Goal: Information Seeking & Learning: Find specific fact

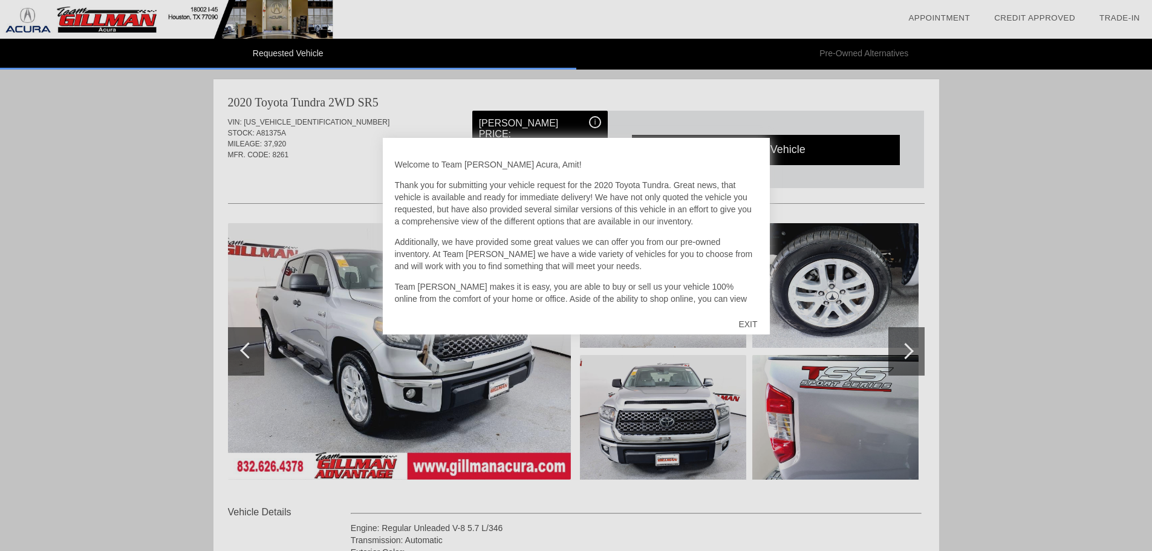
click at [747, 325] on div "EXIT" at bounding box center [747, 324] width 43 height 36
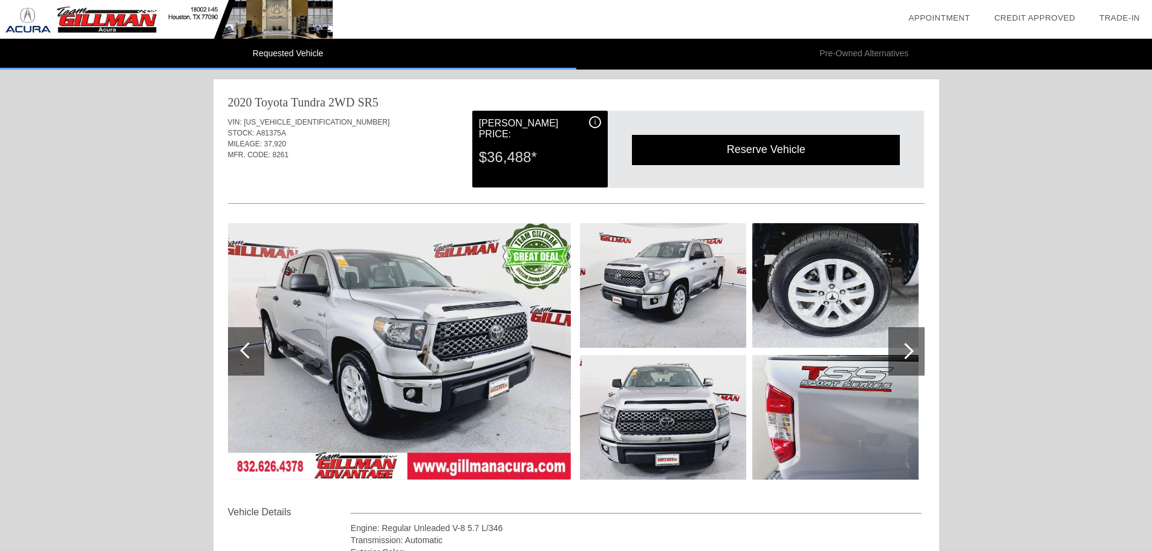
click at [910, 353] on div at bounding box center [905, 351] width 16 height 16
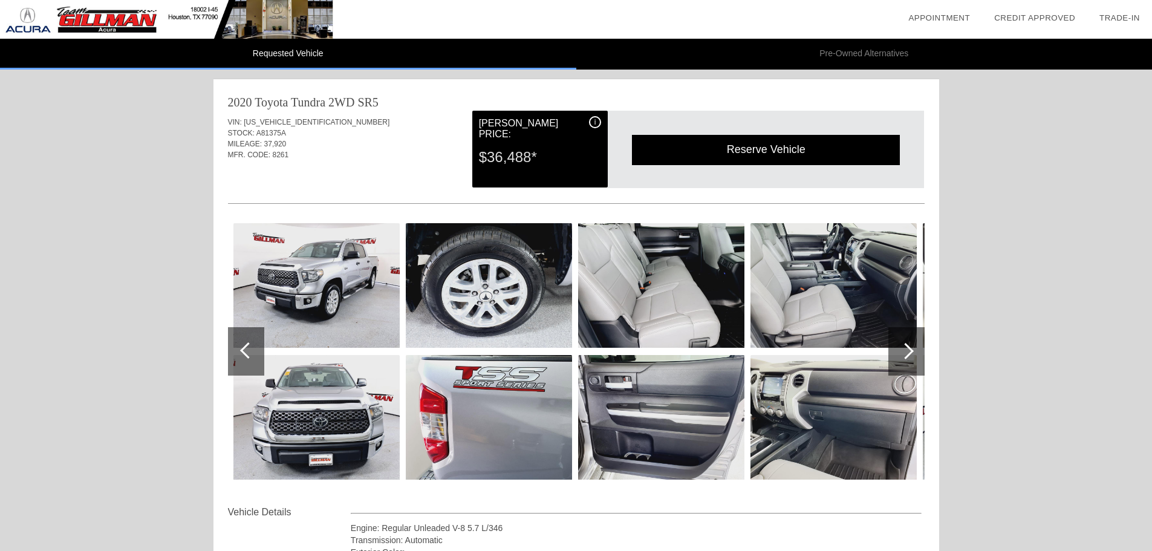
click at [910, 353] on div at bounding box center [905, 351] width 16 height 16
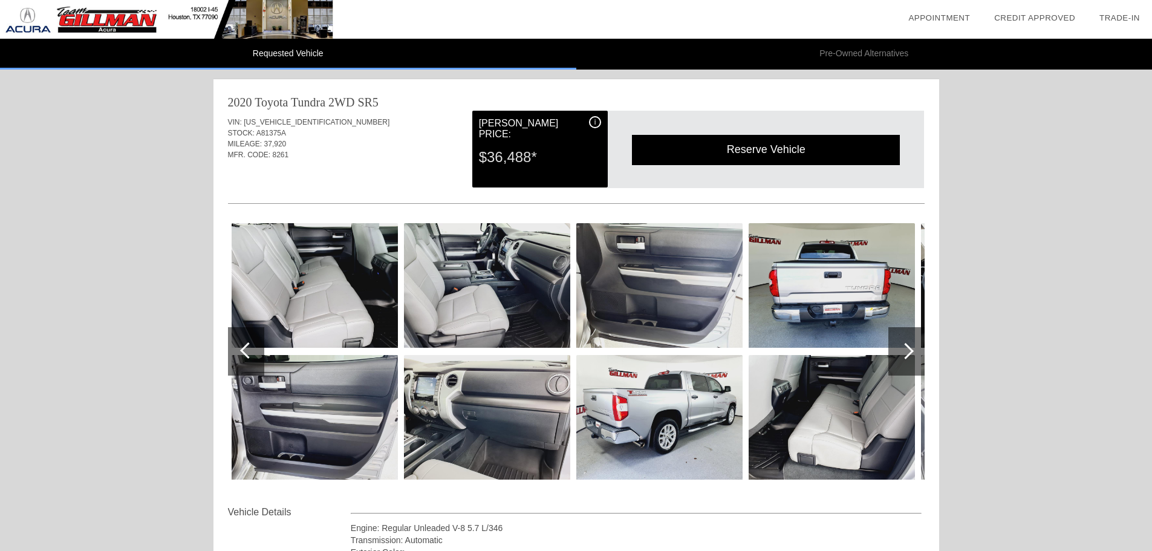
click at [648, 394] on img at bounding box center [659, 417] width 166 height 125
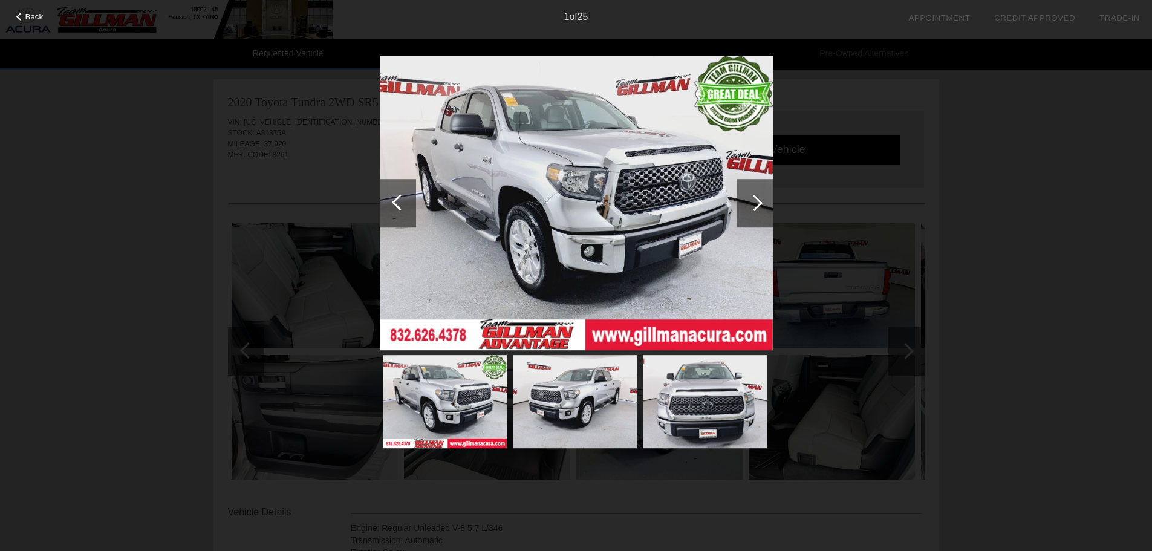
click at [469, 400] on img at bounding box center [445, 401] width 124 height 93
click at [755, 203] on div at bounding box center [754, 203] width 16 height 16
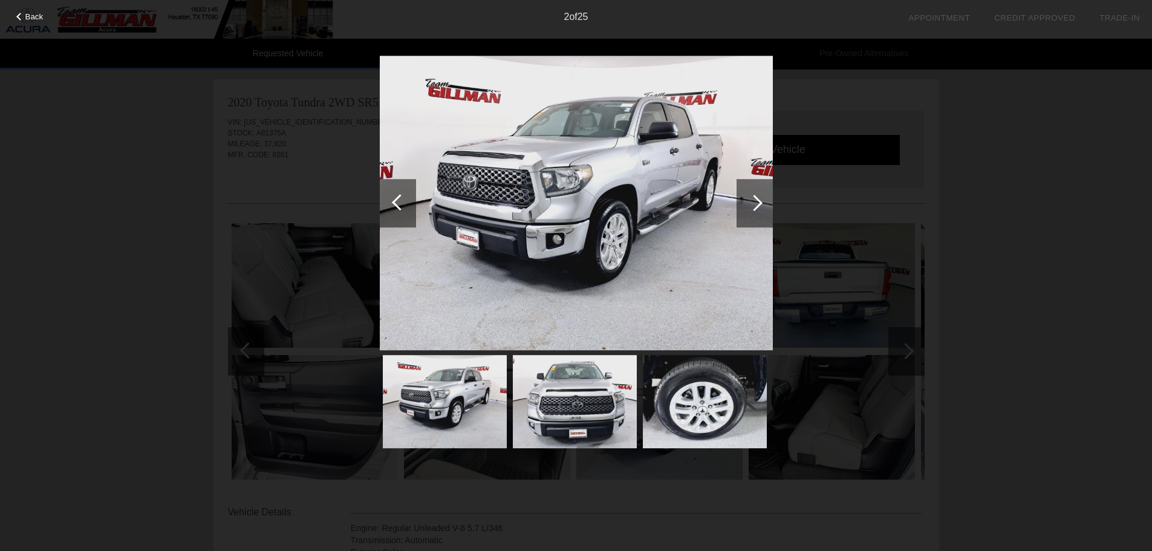
click at [755, 203] on div at bounding box center [754, 203] width 16 height 16
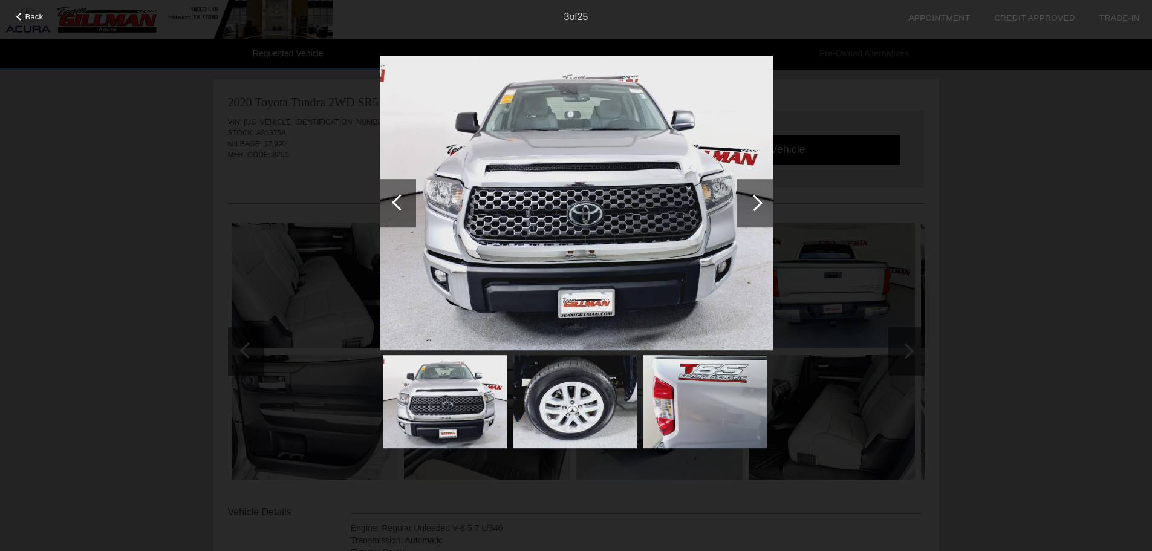
click at [755, 203] on div at bounding box center [754, 203] width 16 height 16
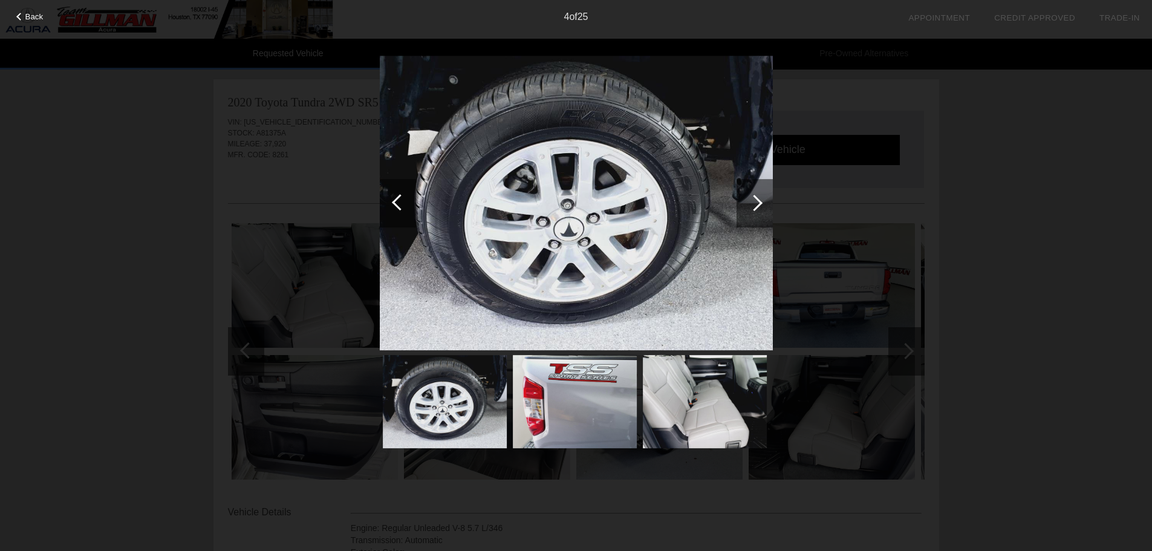
click at [755, 203] on div at bounding box center [754, 203] width 16 height 16
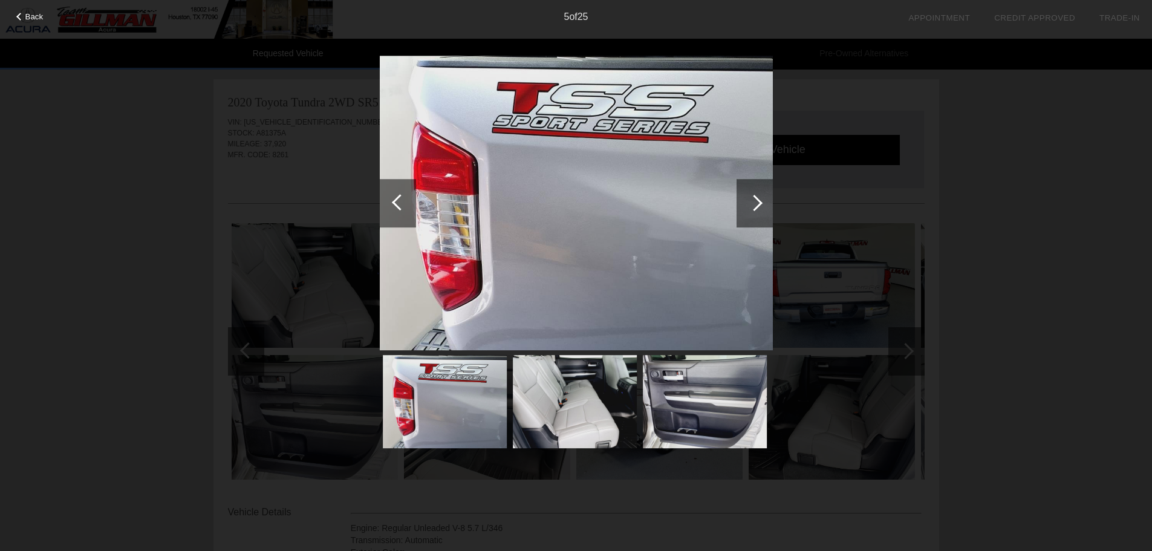
click at [755, 203] on div at bounding box center [754, 203] width 16 height 16
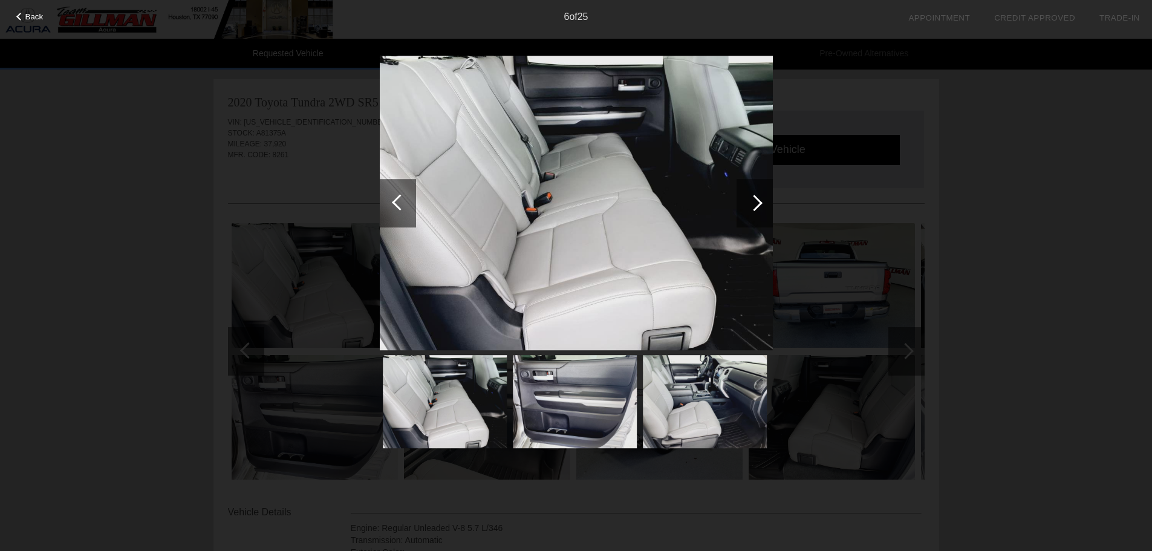
click at [755, 203] on div at bounding box center [754, 203] width 16 height 16
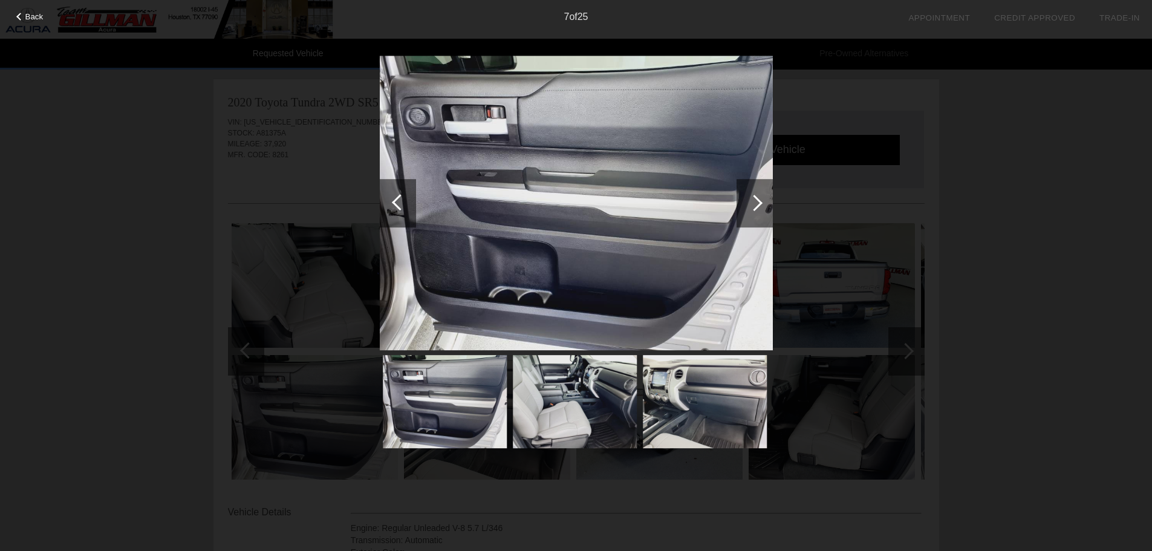
click at [755, 203] on div at bounding box center [754, 203] width 16 height 16
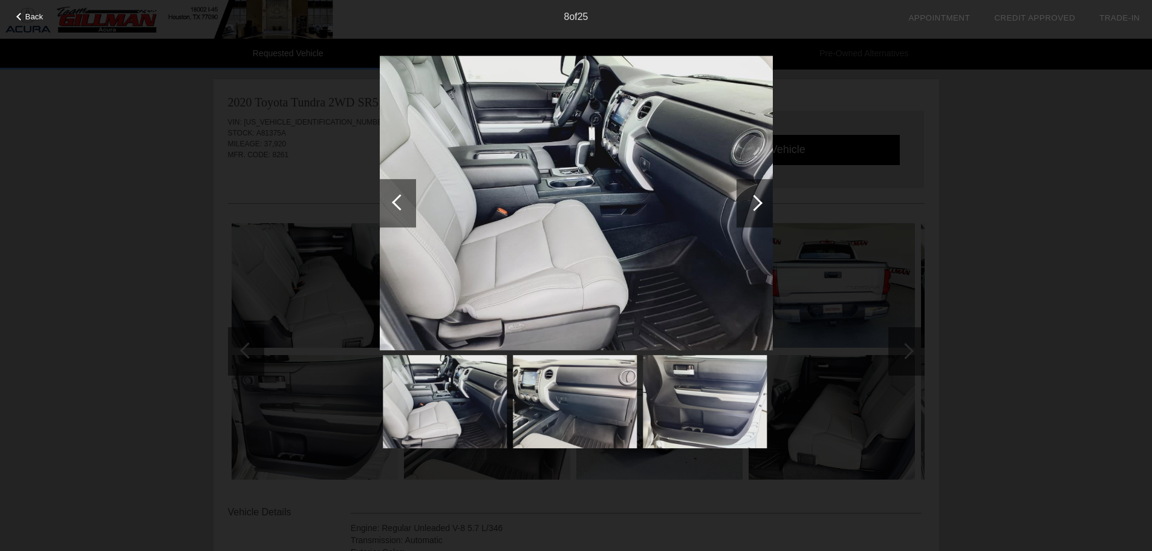
click at [755, 203] on div at bounding box center [754, 203] width 16 height 16
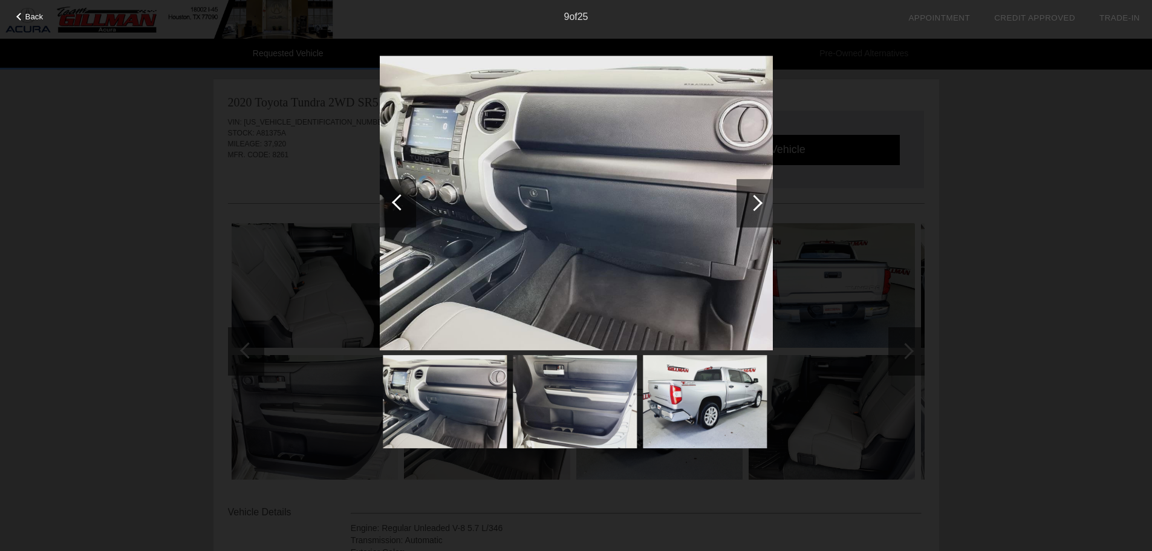
click at [755, 203] on div at bounding box center [754, 203] width 16 height 16
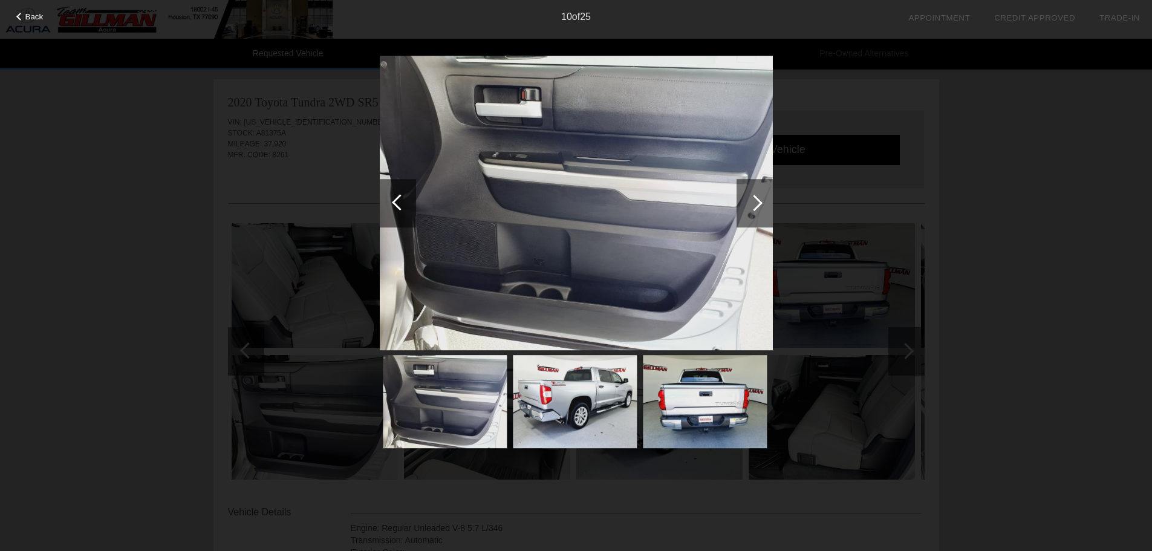
click at [755, 203] on div at bounding box center [754, 203] width 16 height 16
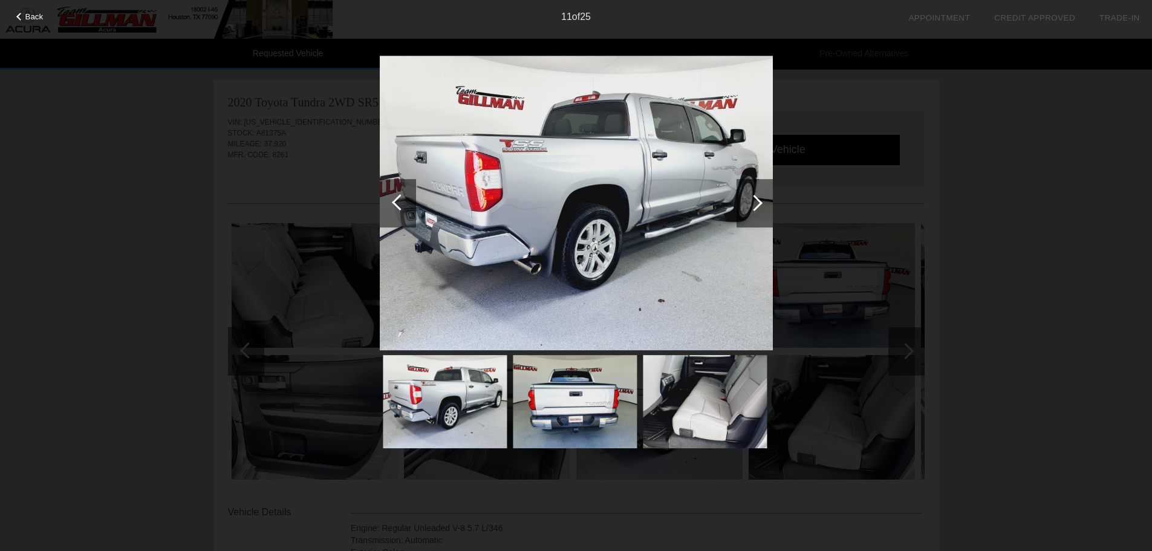
click at [755, 203] on div at bounding box center [754, 203] width 16 height 16
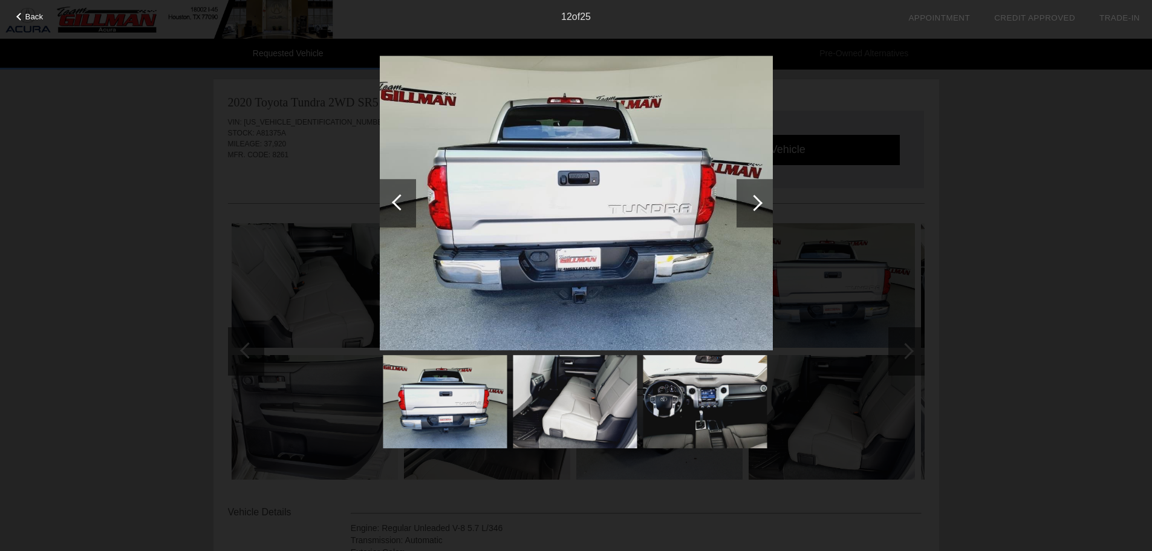
click at [755, 203] on div at bounding box center [754, 203] width 16 height 16
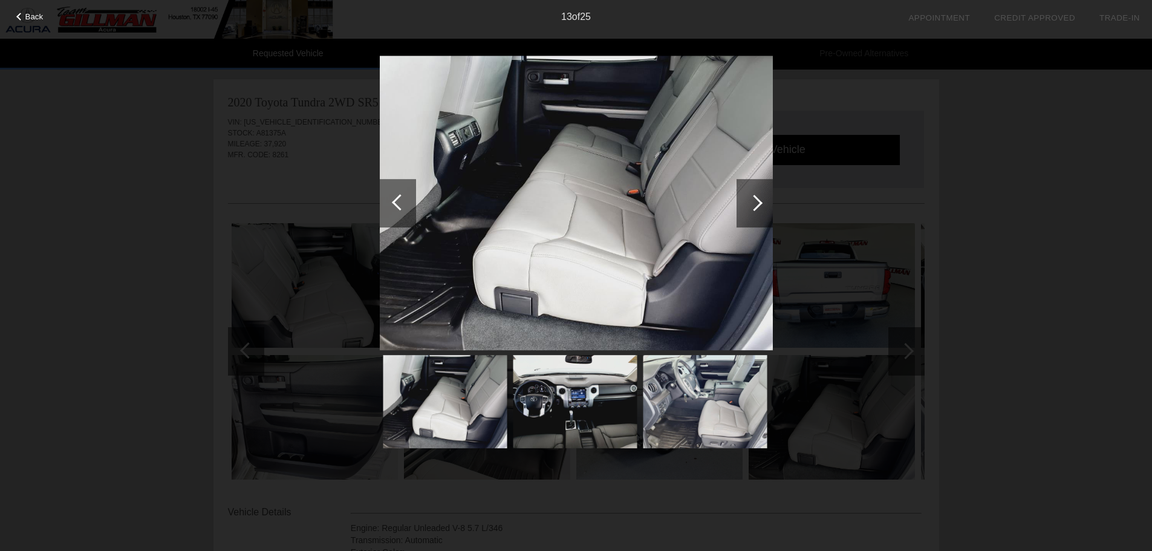
click at [378, 216] on div "Back 13 of 25" at bounding box center [576, 275] width 1152 height 551
click at [391, 204] on div at bounding box center [398, 203] width 36 height 48
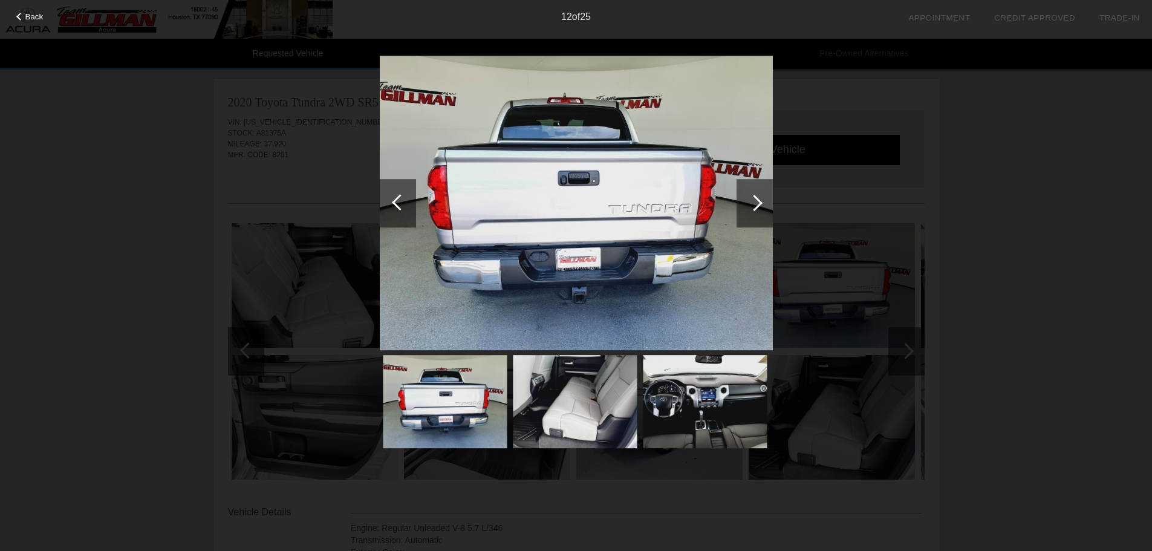
click at [402, 204] on div at bounding box center [400, 202] width 16 height 16
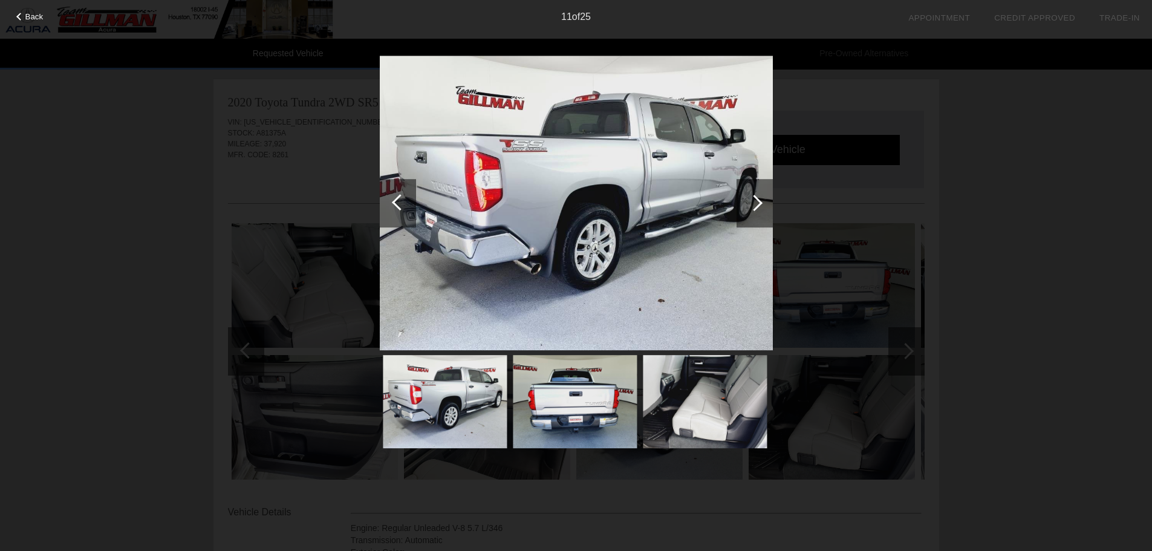
click at [759, 199] on div at bounding box center [754, 203] width 36 height 48
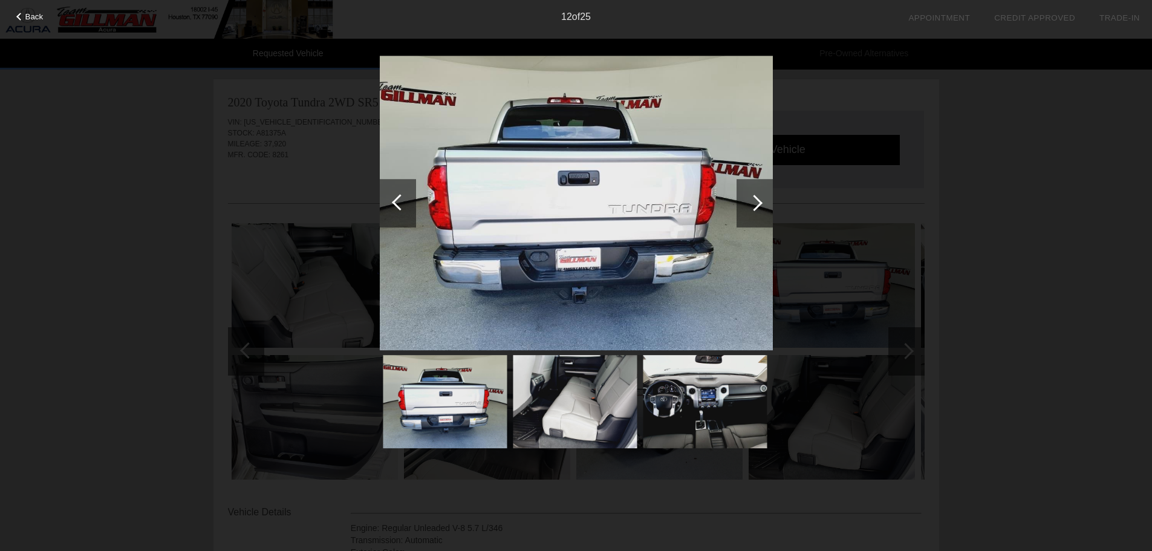
click at [759, 199] on div at bounding box center [754, 203] width 36 height 48
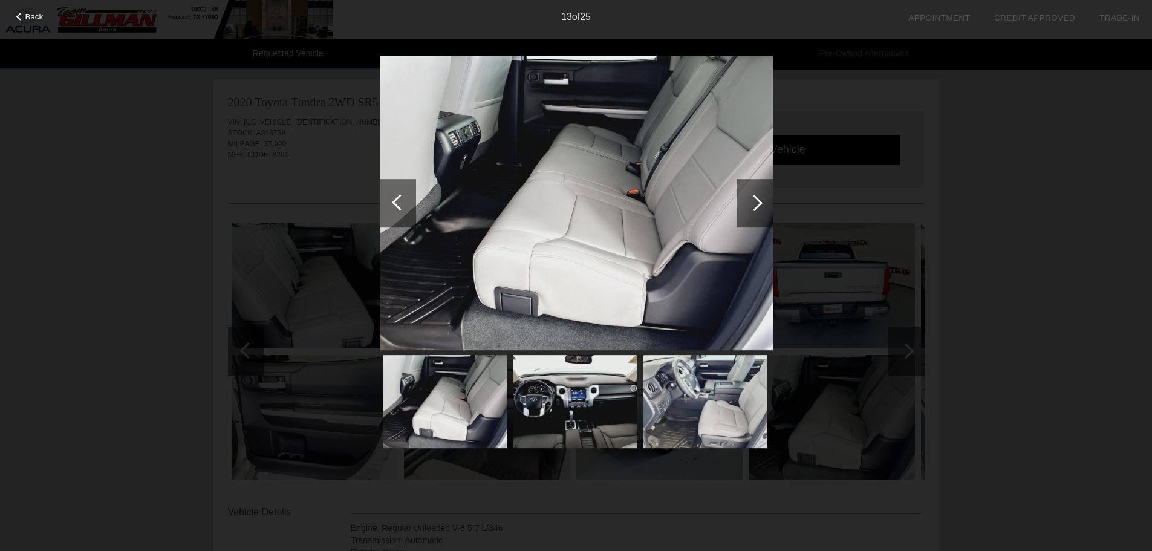
click at [759, 199] on div at bounding box center [754, 203] width 36 height 48
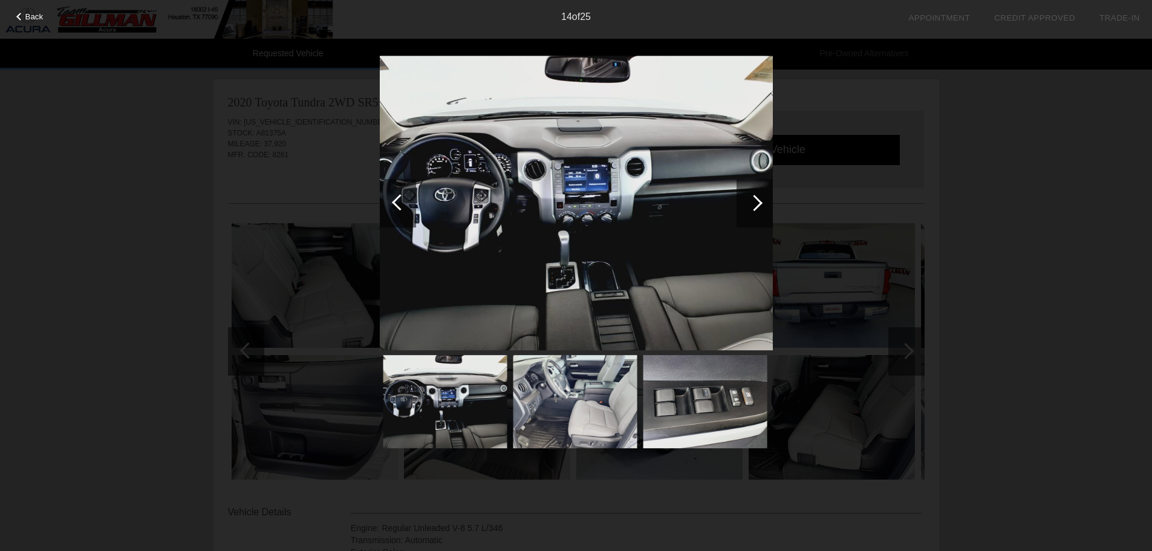
click at [759, 199] on div at bounding box center [754, 203] width 36 height 48
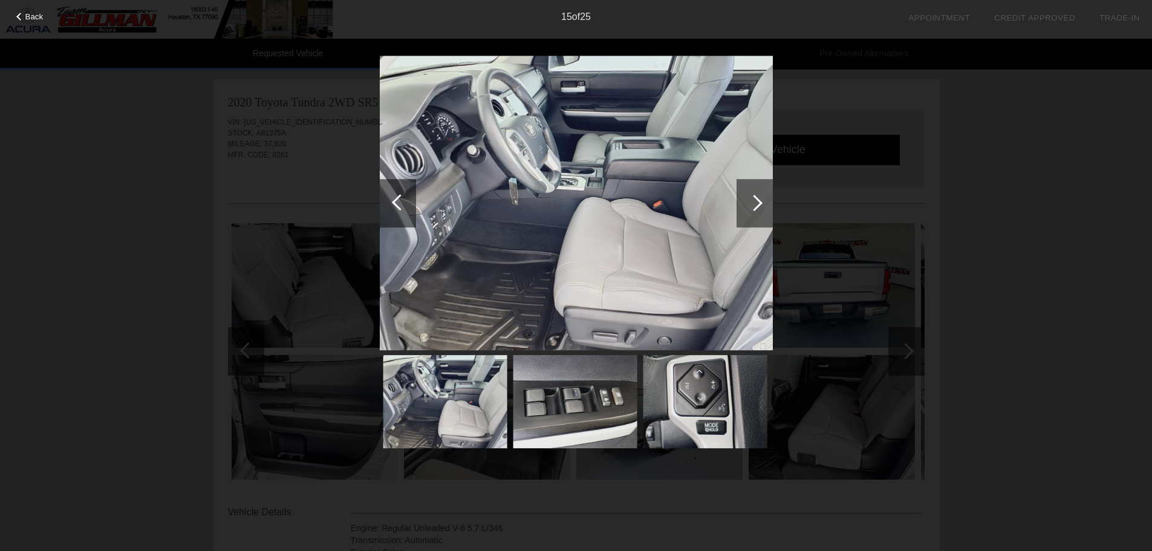
click at [759, 199] on div at bounding box center [754, 203] width 36 height 48
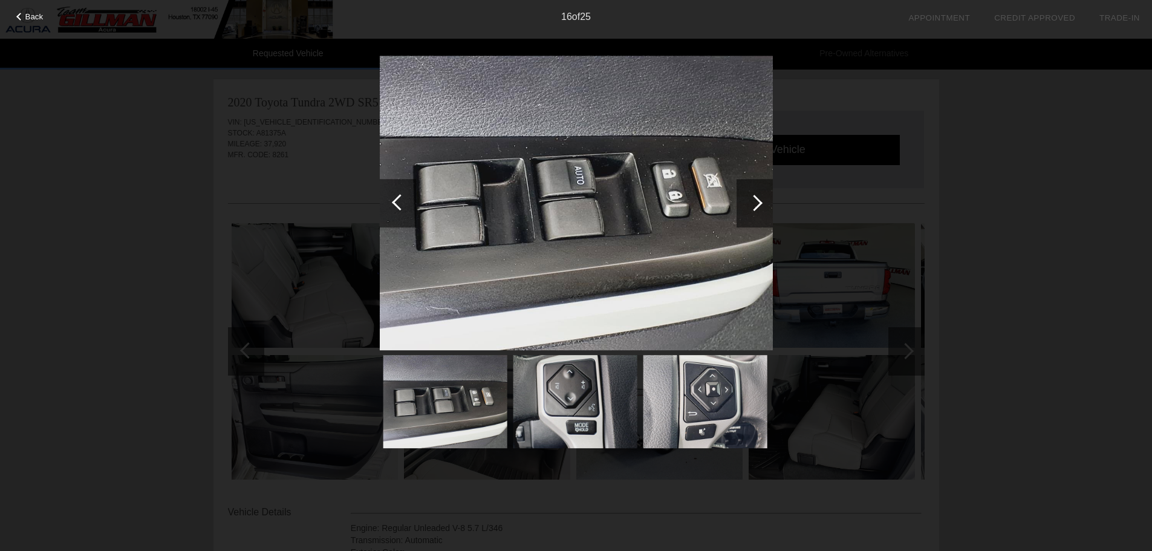
click at [759, 199] on div at bounding box center [754, 203] width 36 height 48
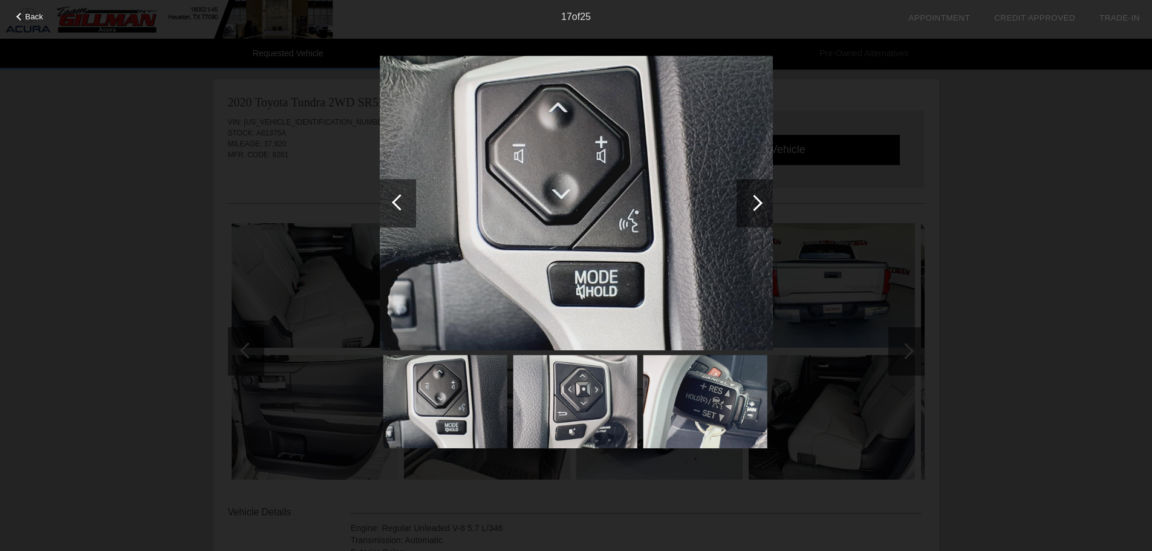
click at [759, 199] on div at bounding box center [754, 203] width 36 height 48
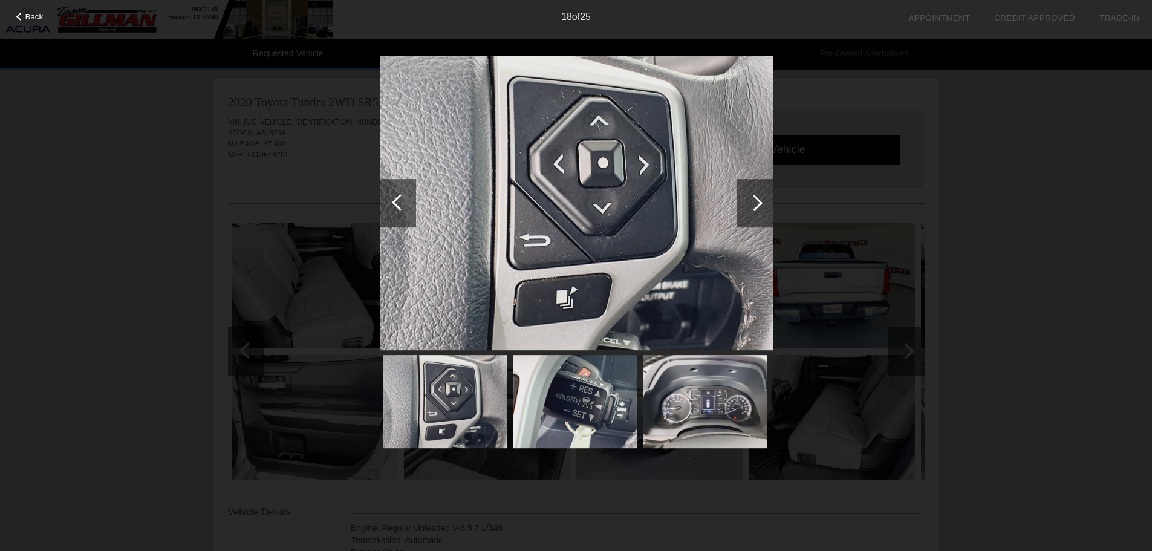
click at [759, 199] on div at bounding box center [754, 203] width 36 height 48
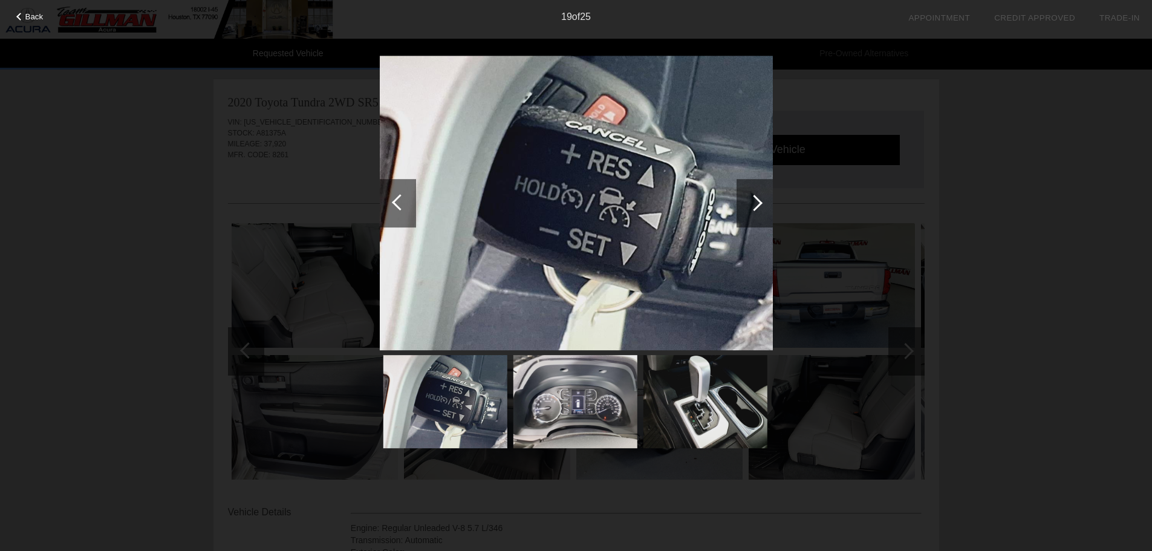
click at [759, 199] on div at bounding box center [754, 203] width 36 height 48
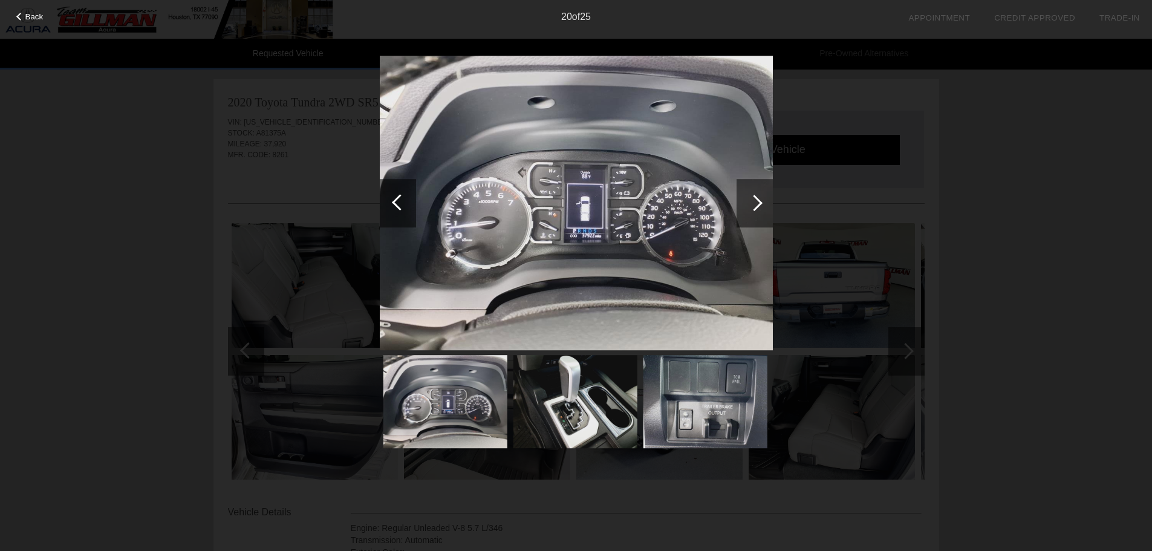
click at [759, 199] on div at bounding box center [754, 203] width 36 height 48
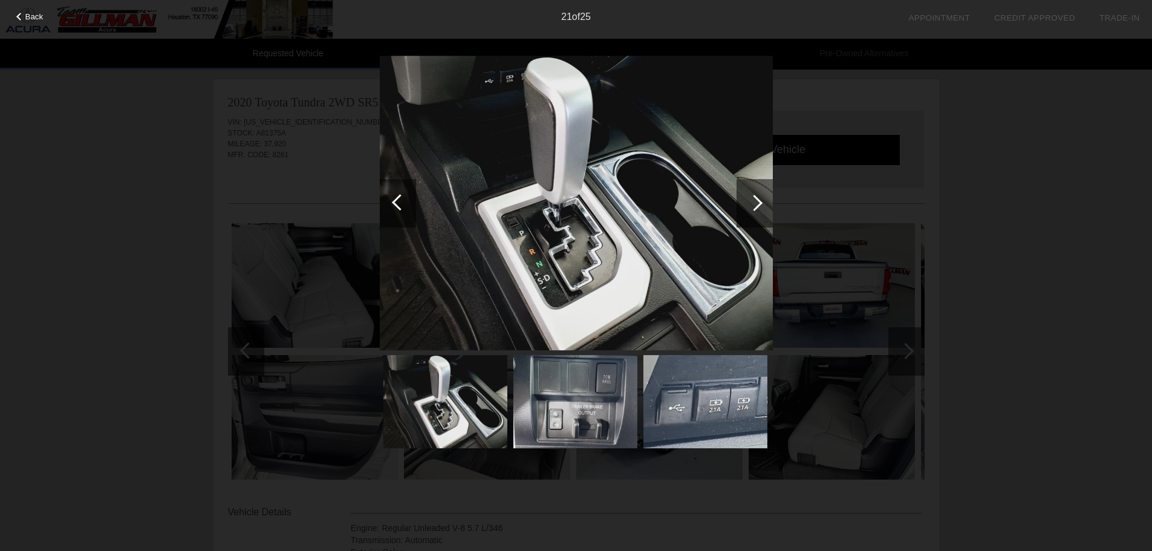
click at [759, 199] on div at bounding box center [754, 203] width 36 height 48
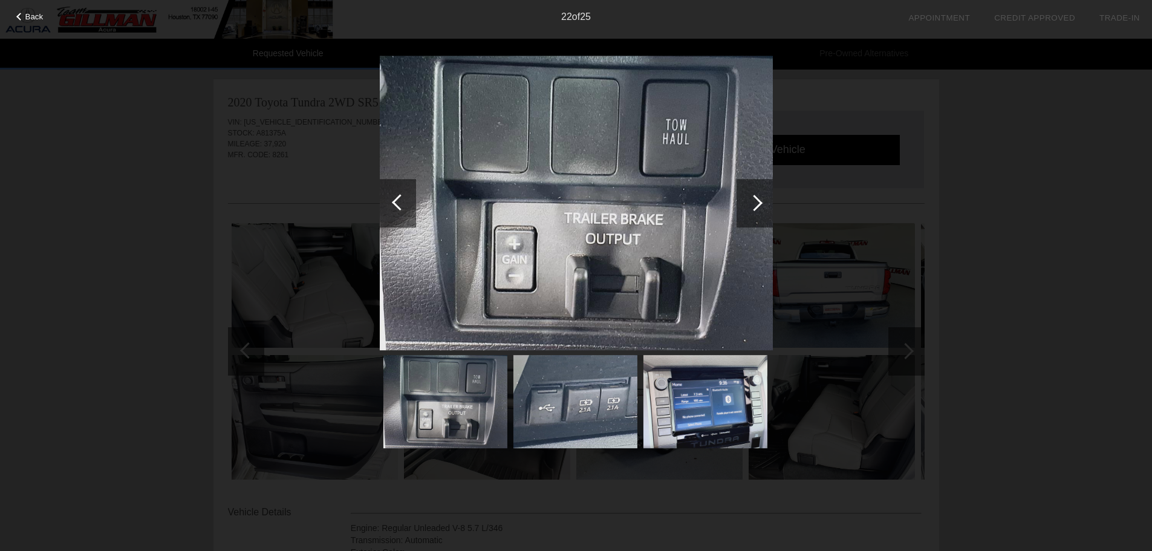
click at [759, 199] on div at bounding box center [754, 203] width 36 height 48
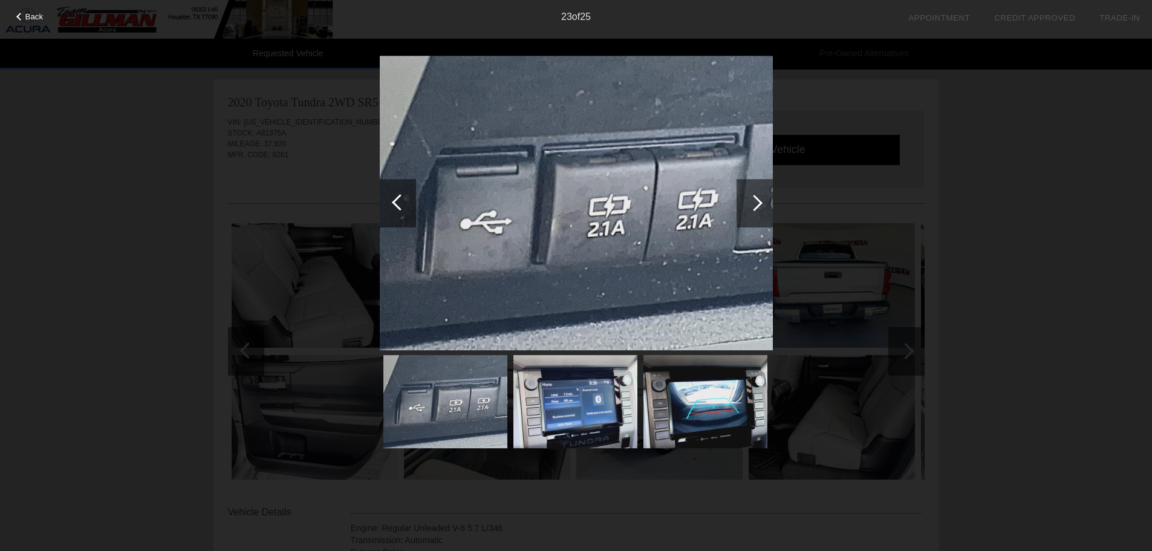
click at [759, 199] on div at bounding box center [754, 203] width 36 height 48
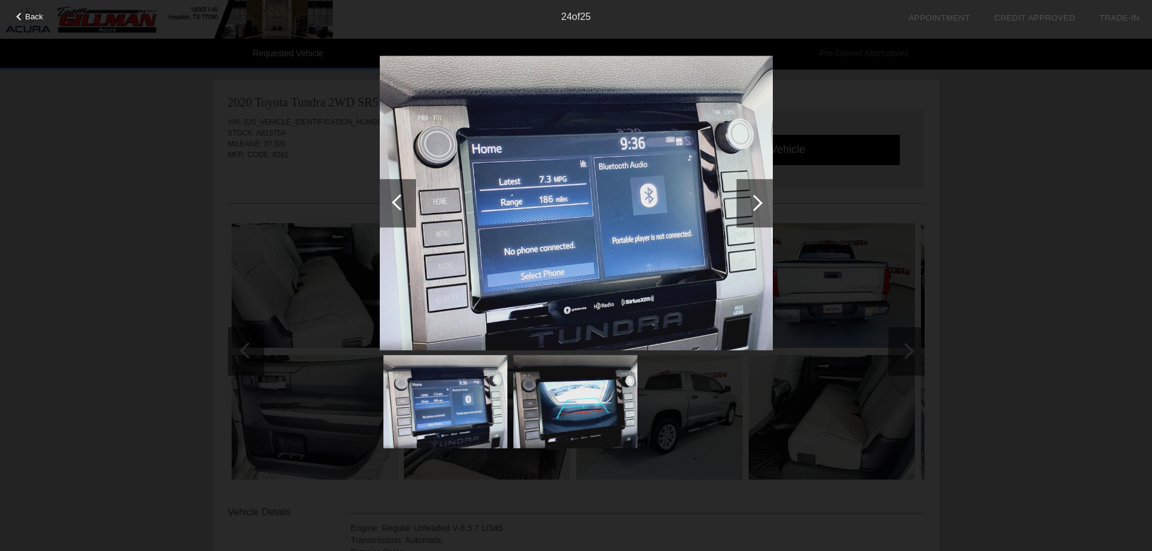
click at [759, 199] on div at bounding box center [754, 203] width 36 height 48
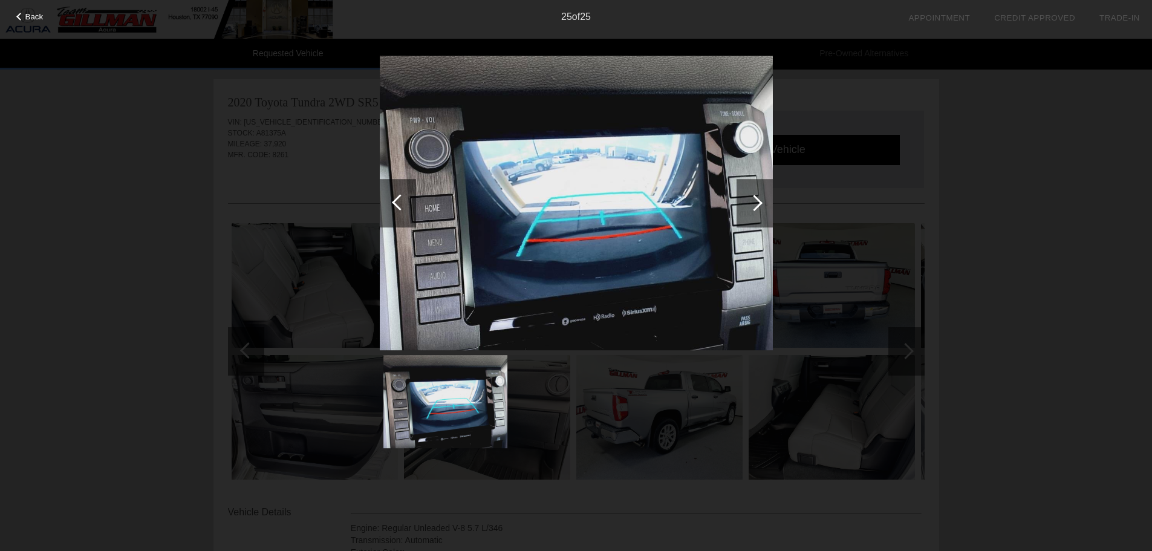
click at [759, 199] on div at bounding box center [754, 203] width 36 height 48
click at [929, 203] on div "Back 25 of 25" at bounding box center [576, 275] width 1152 height 551
click at [44, 17] on div "Back" at bounding box center [30, 15] width 60 height 6
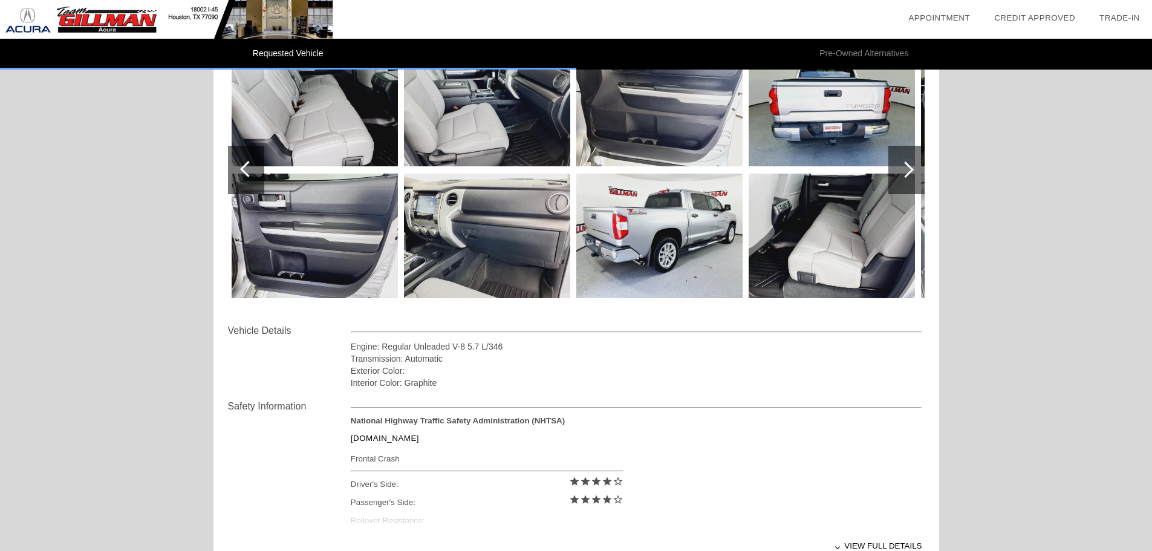
scroll to position [121, 0]
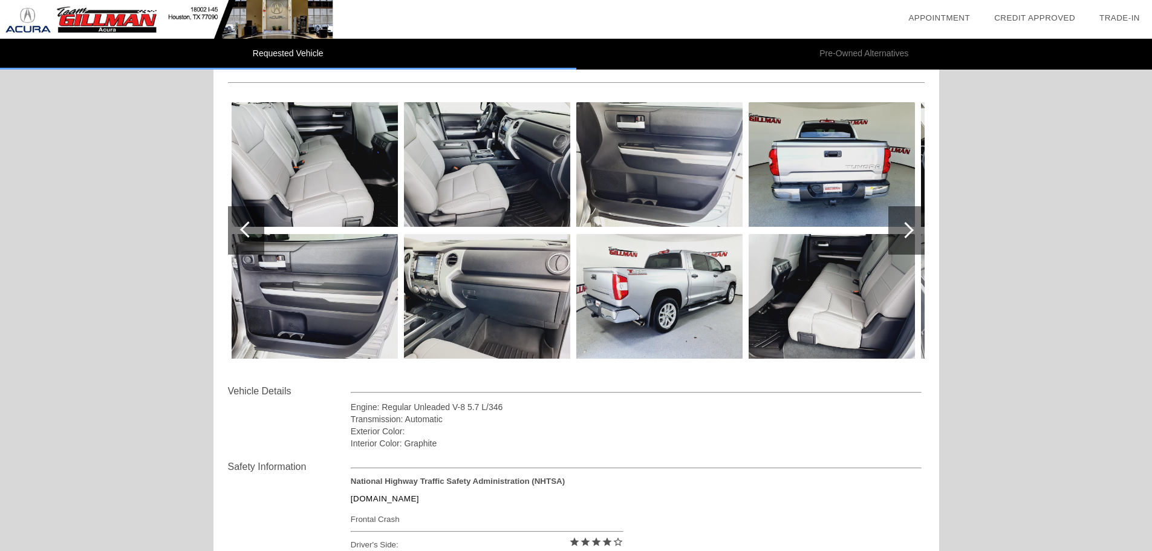
click at [307, 138] on img at bounding box center [315, 164] width 166 height 125
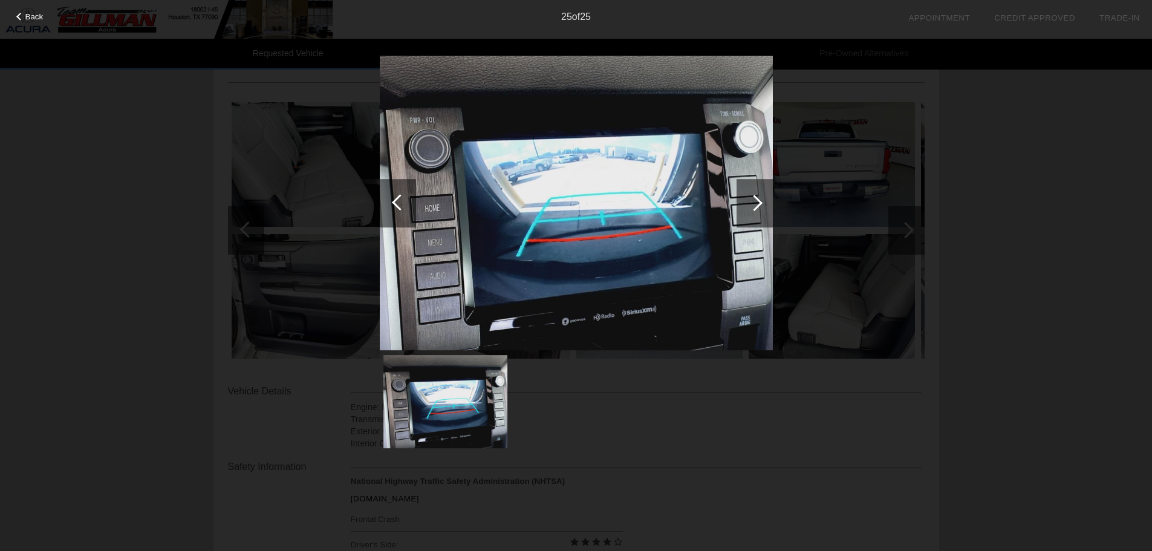
click at [756, 204] on div at bounding box center [754, 203] width 16 height 16
click at [390, 187] on div at bounding box center [398, 203] width 36 height 48
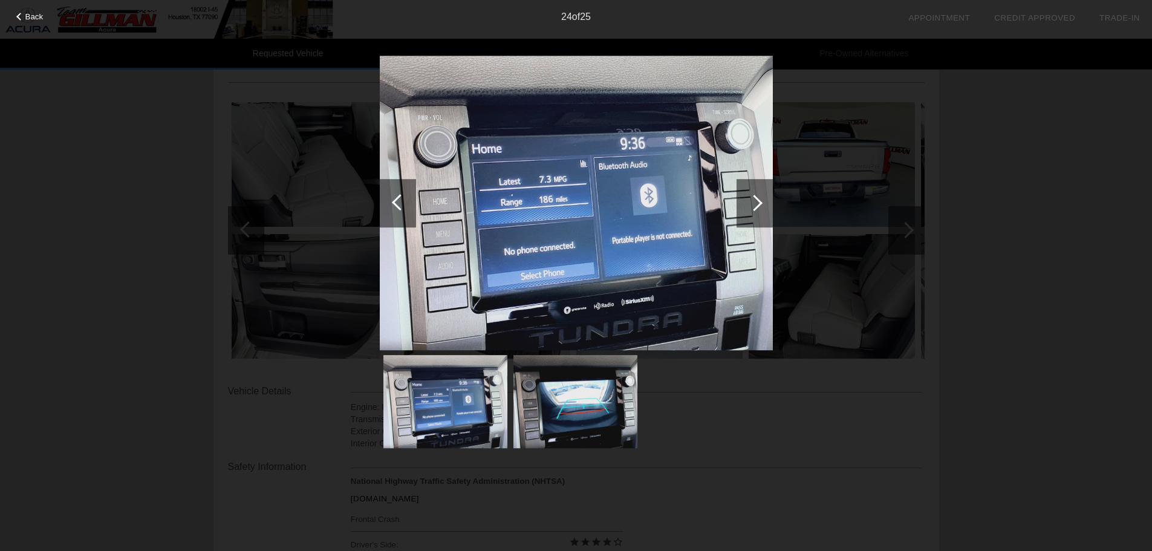
click at [390, 187] on div at bounding box center [398, 203] width 36 height 48
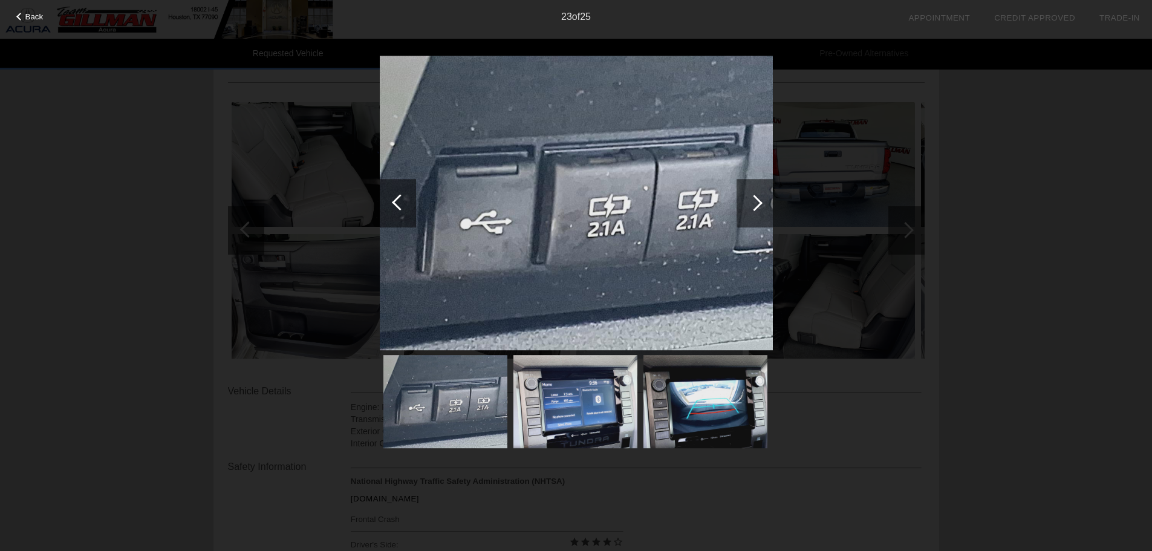
click at [390, 187] on div at bounding box center [398, 203] width 36 height 48
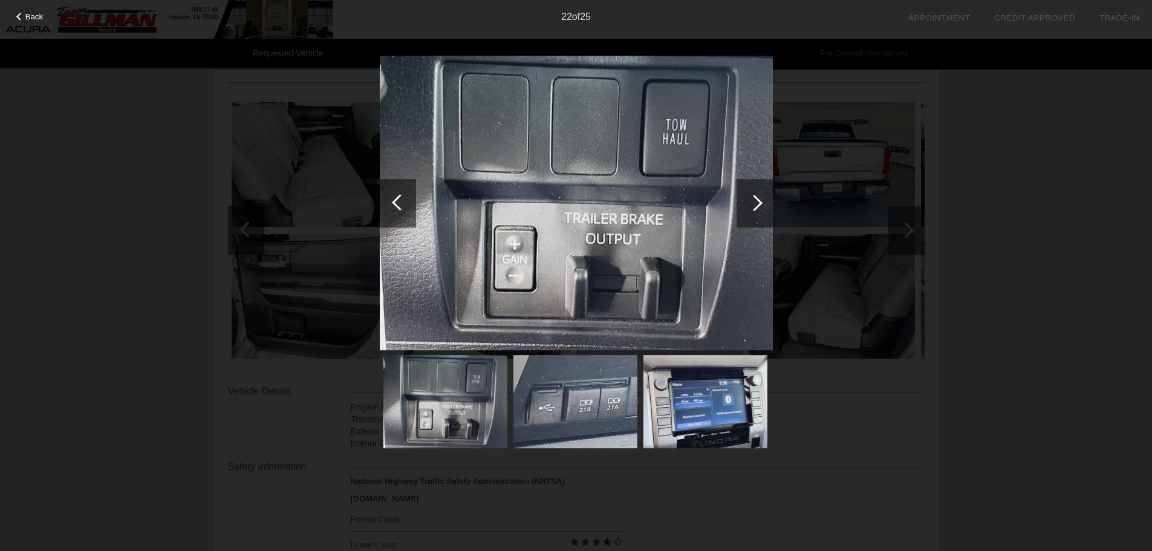
click at [390, 187] on div at bounding box center [398, 203] width 36 height 48
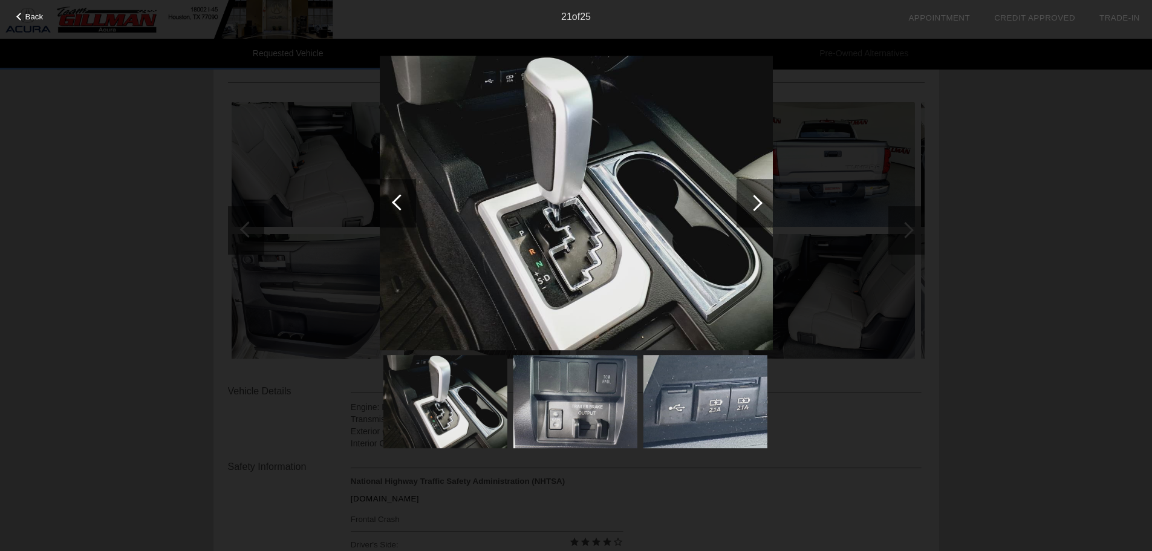
click at [390, 187] on div at bounding box center [398, 203] width 36 height 48
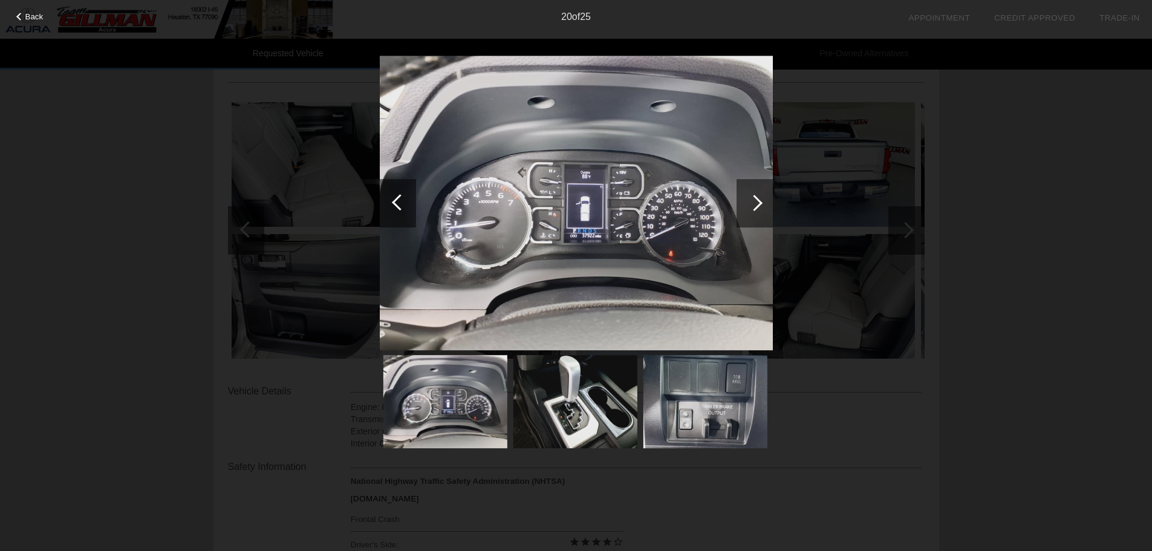
click at [390, 187] on div at bounding box center [398, 203] width 36 height 48
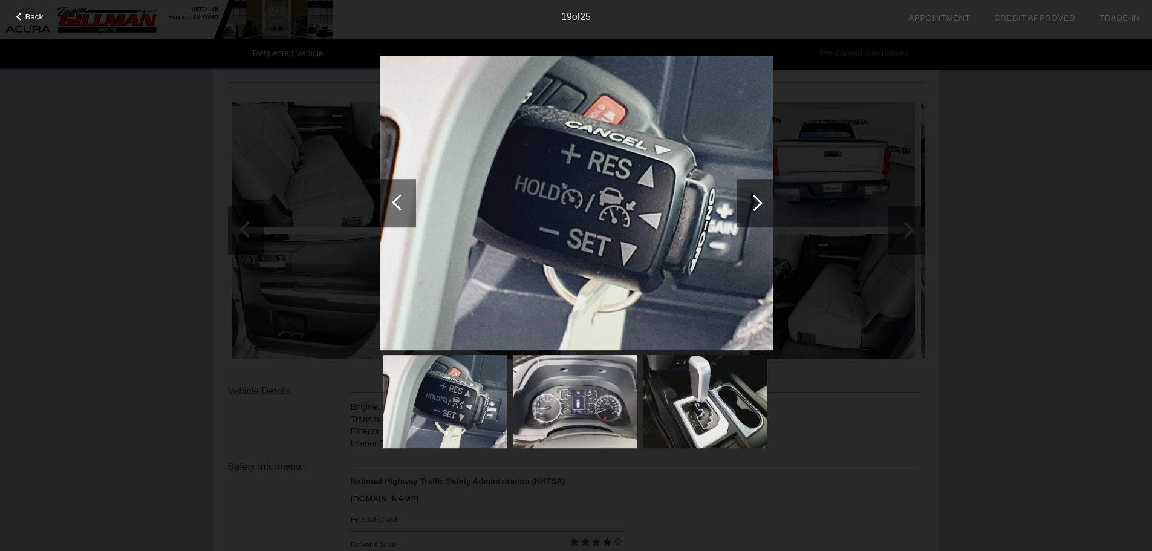
click at [390, 187] on div at bounding box center [398, 203] width 36 height 48
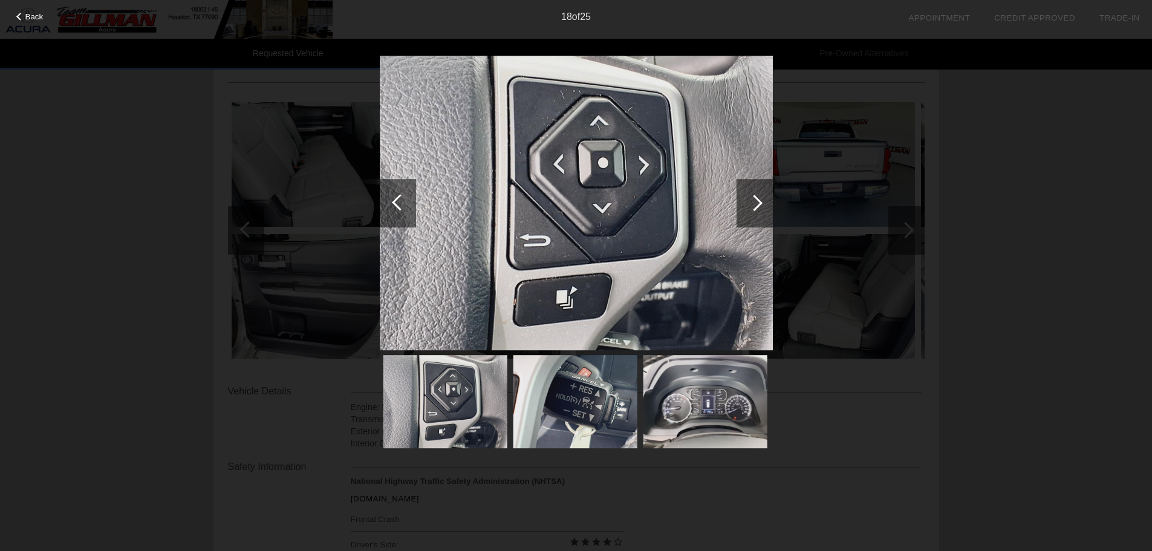
click at [390, 187] on div at bounding box center [398, 203] width 36 height 48
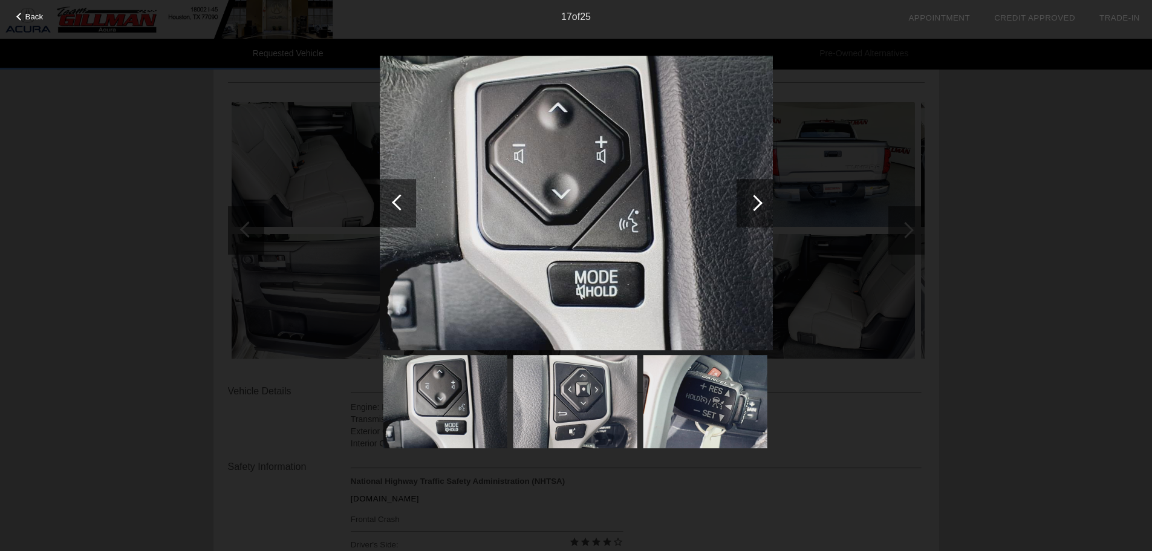
click at [390, 187] on div at bounding box center [398, 203] width 36 height 48
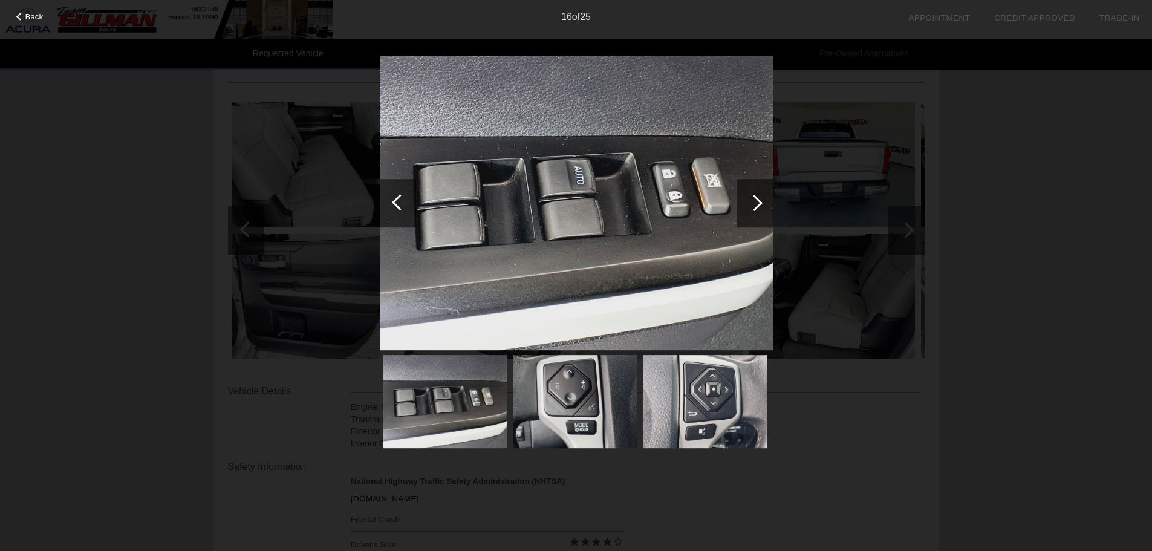
click at [390, 187] on div at bounding box center [398, 203] width 36 height 48
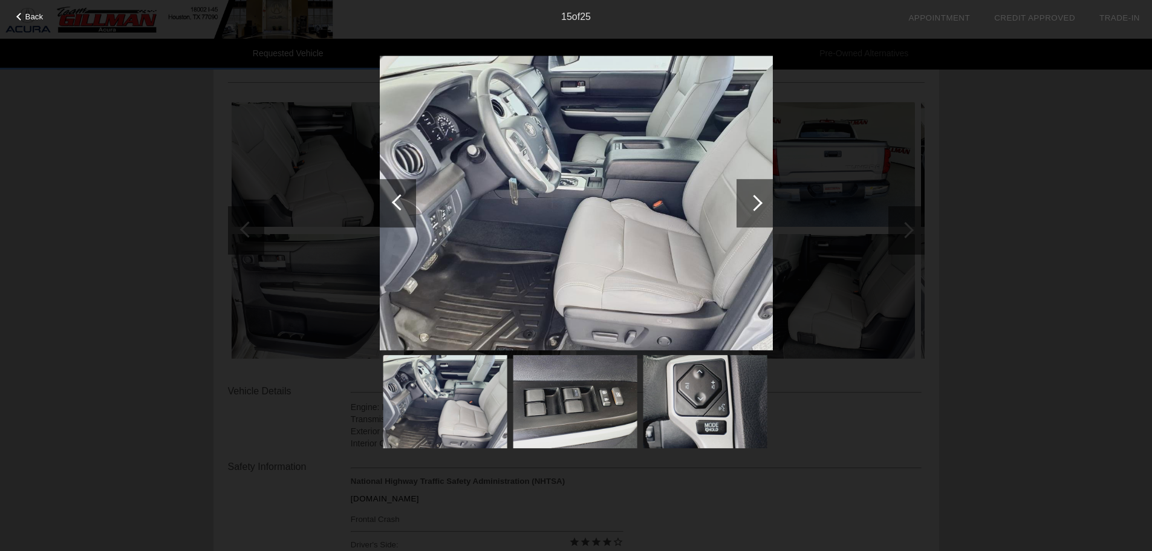
click at [390, 187] on div at bounding box center [398, 203] width 36 height 48
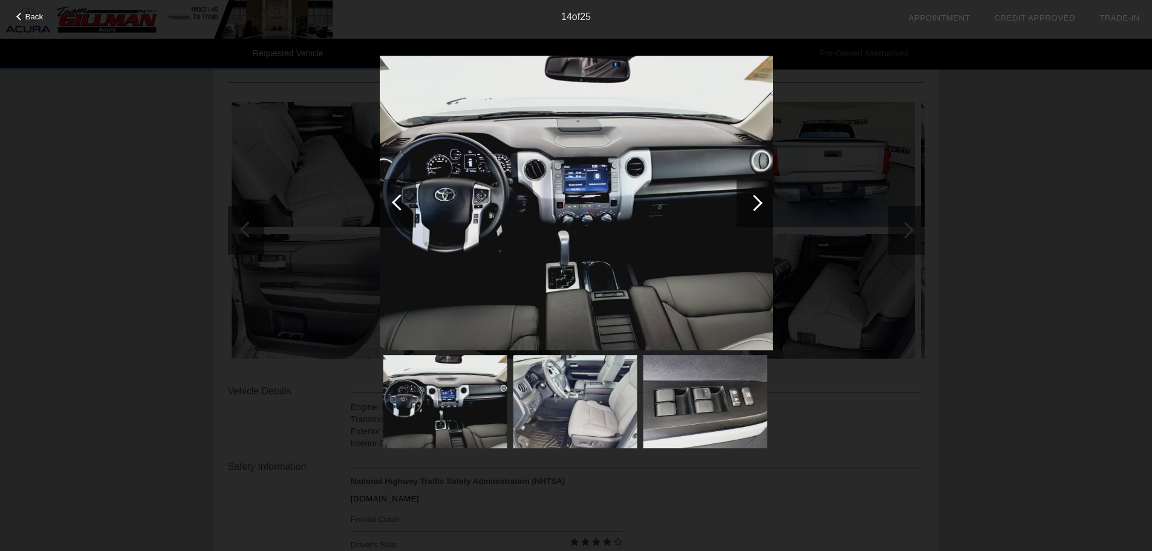
click at [762, 204] on div at bounding box center [754, 203] width 36 height 48
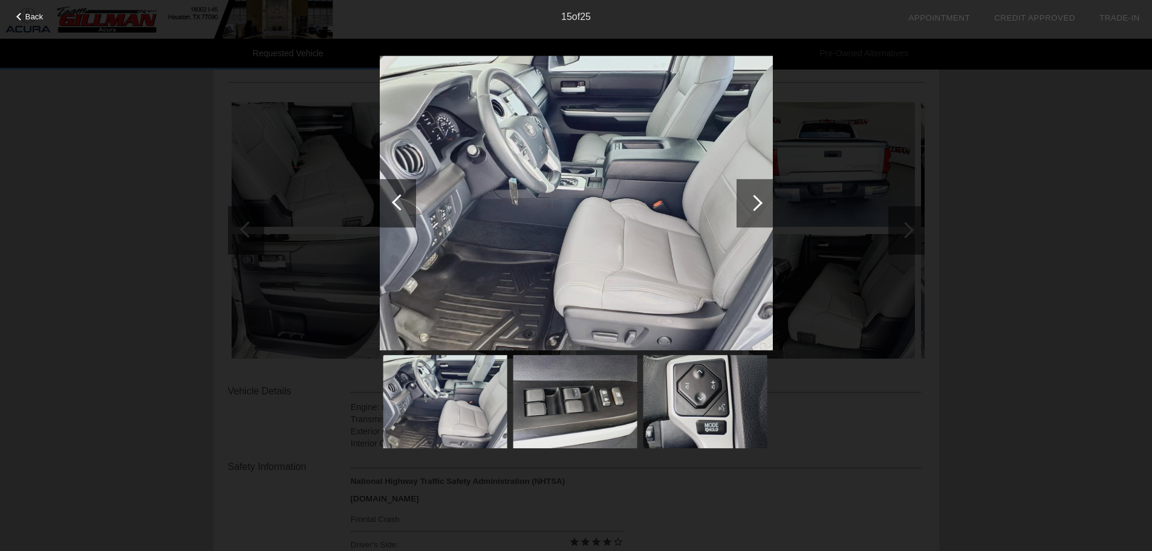
click at [399, 205] on div at bounding box center [400, 202] width 16 height 16
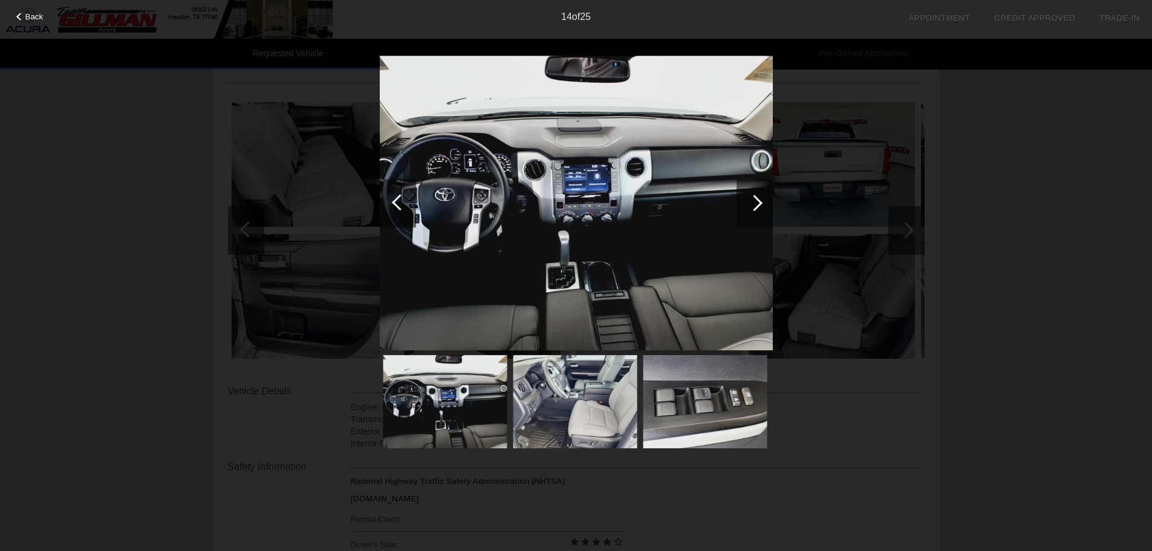
click at [399, 205] on div at bounding box center [400, 202] width 16 height 16
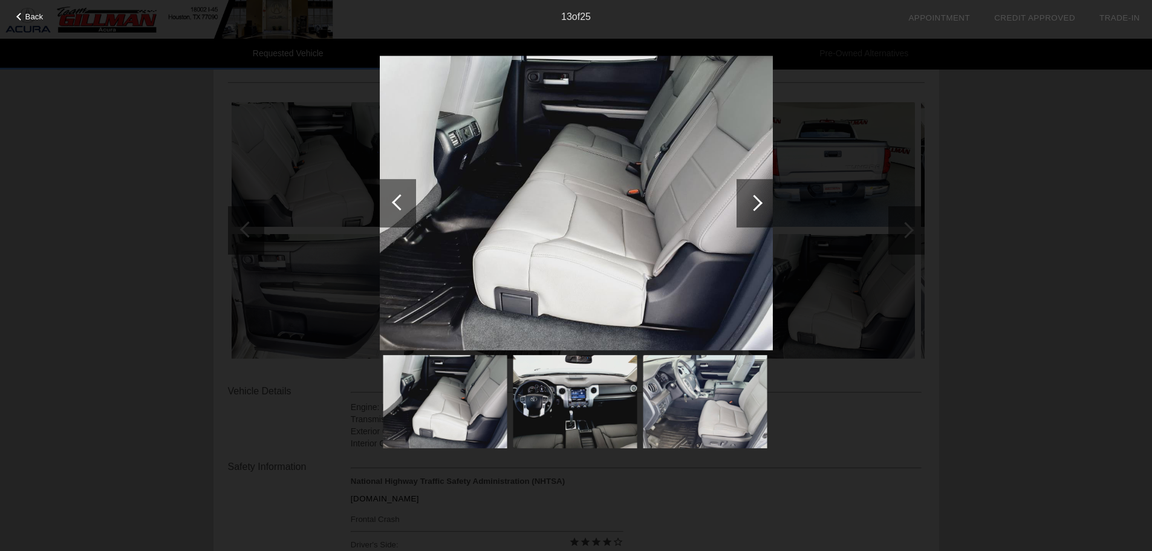
click at [399, 205] on div at bounding box center [400, 202] width 16 height 16
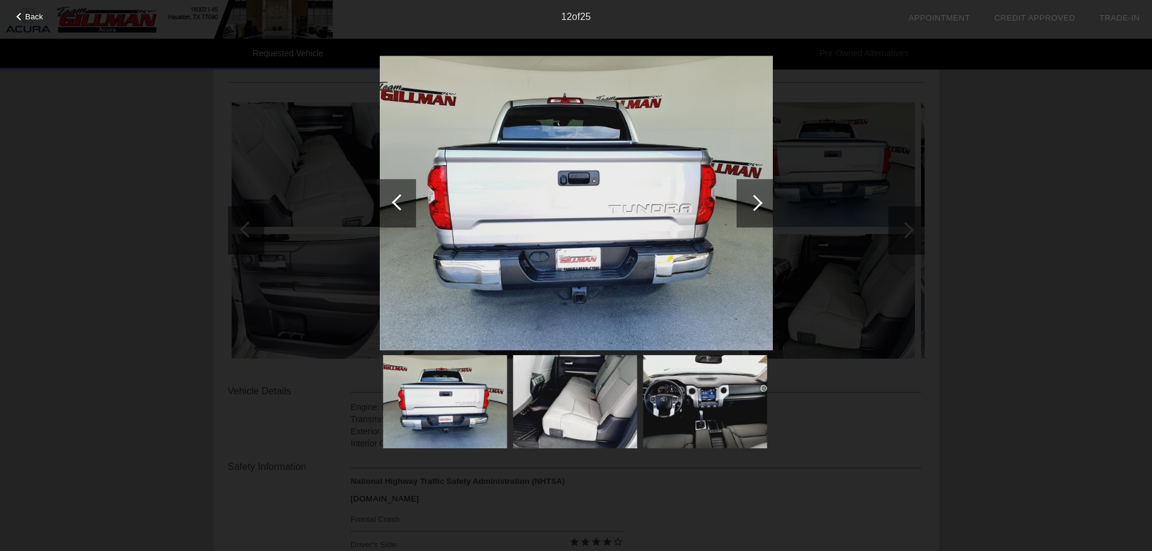
click at [399, 205] on div at bounding box center [400, 202] width 16 height 16
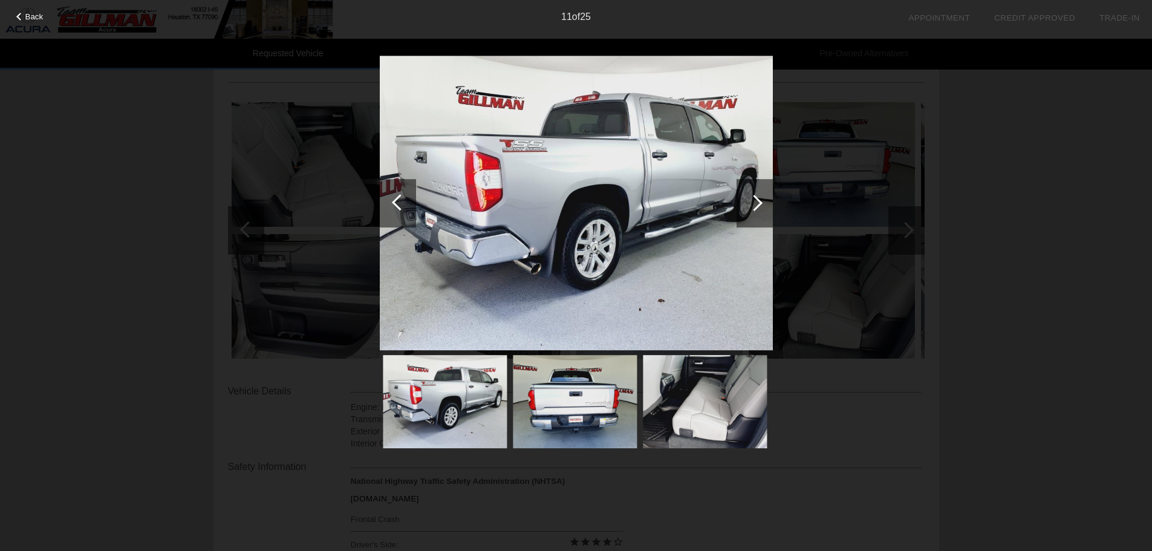
click at [399, 205] on div at bounding box center [400, 202] width 16 height 16
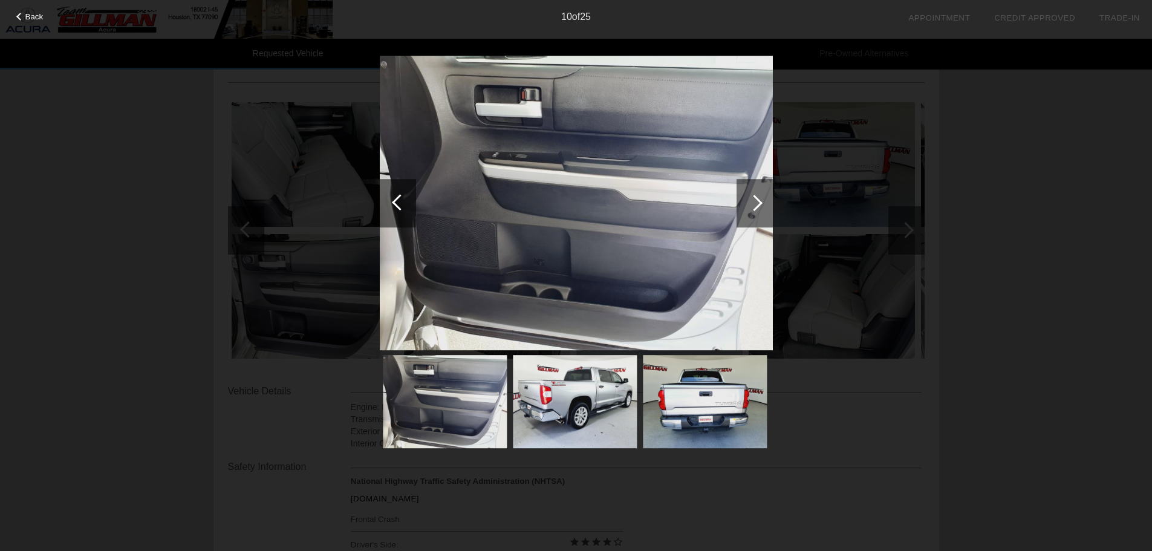
click at [399, 205] on div at bounding box center [400, 202] width 16 height 16
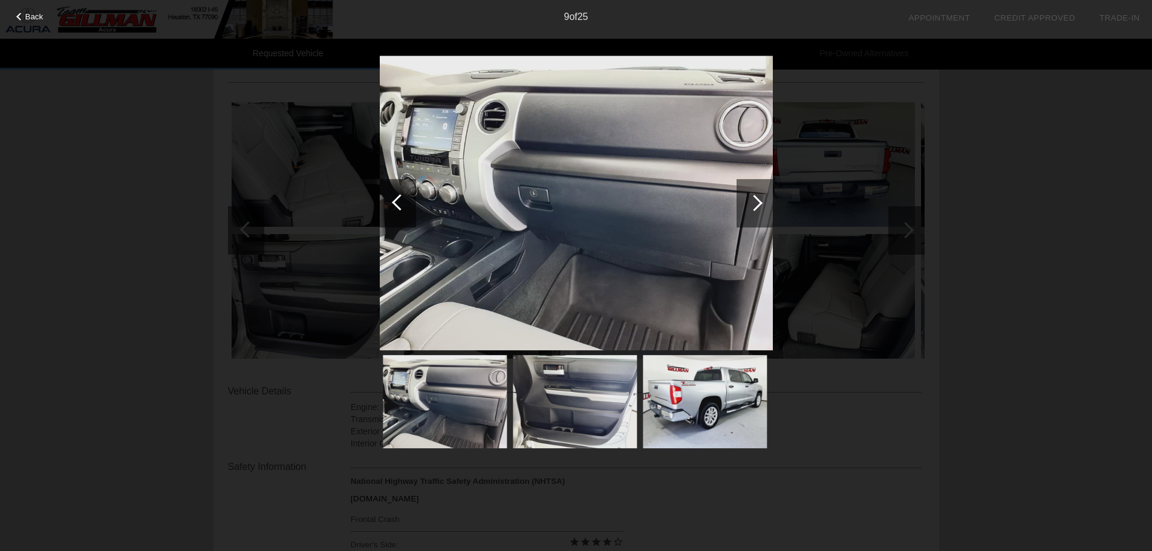
click at [399, 205] on div at bounding box center [400, 202] width 16 height 16
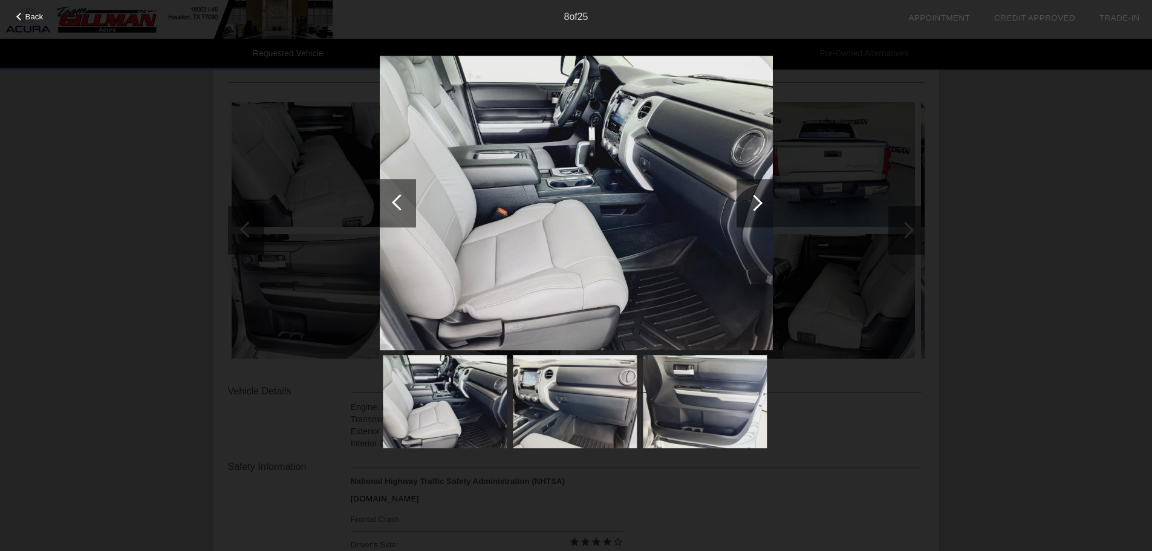
click at [399, 205] on div at bounding box center [400, 202] width 16 height 16
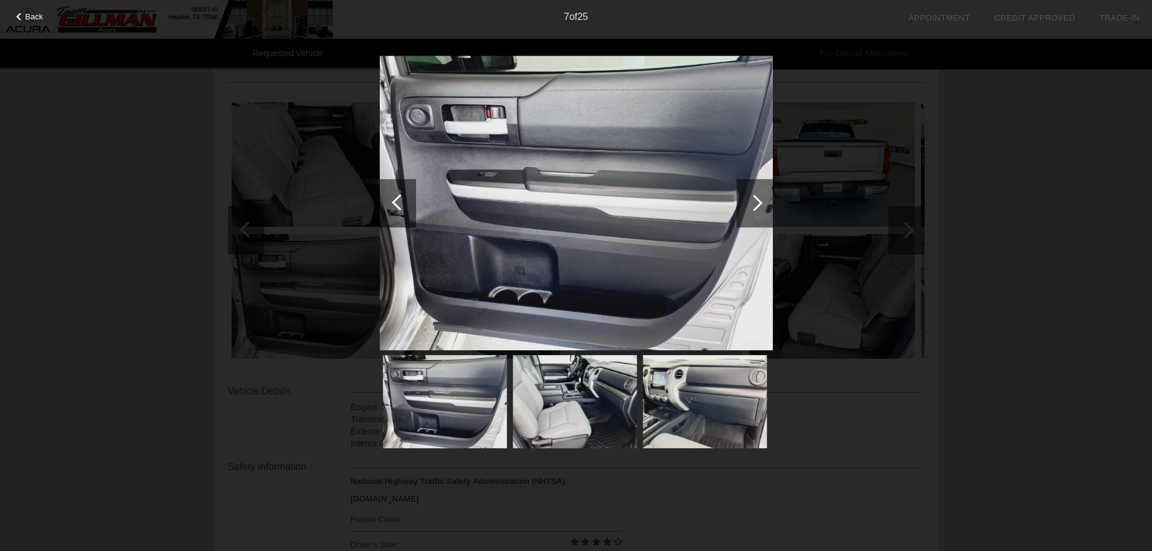
click at [980, 219] on div "Back 7 of 25" at bounding box center [576, 275] width 1152 height 551
drag, startPoint x: 928, startPoint y: 216, endPoint x: 882, endPoint y: 228, distance: 46.8
click at [926, 216] on div "Back 7 of 25" at bounding box center [576, 275] width 1152 height 551
click at [41, 15] on span "Back" at bounding box center [34, 16] width 18 height 9
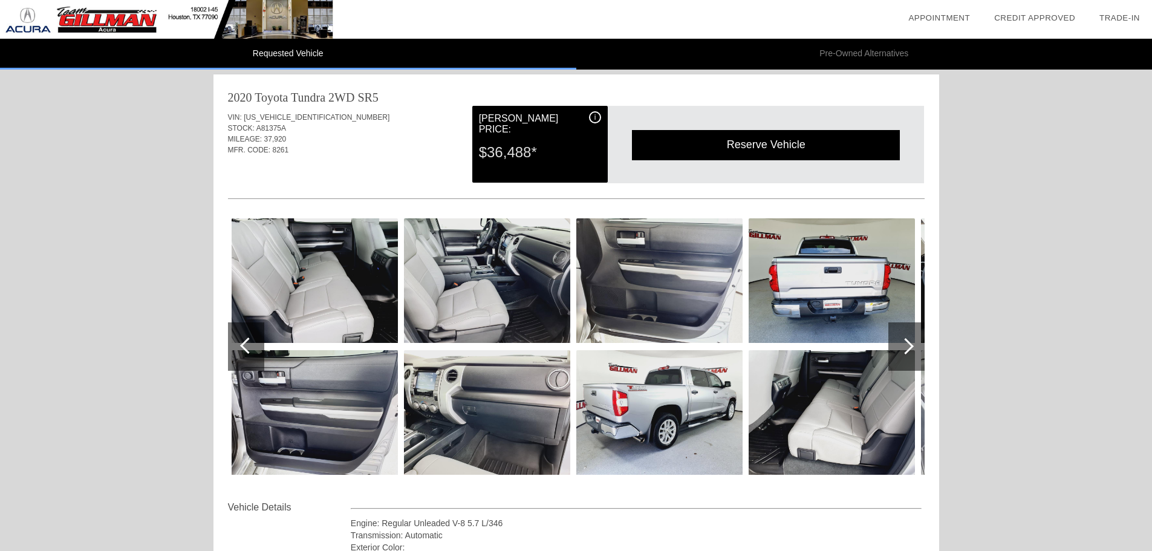
scroll to position [0, 0]
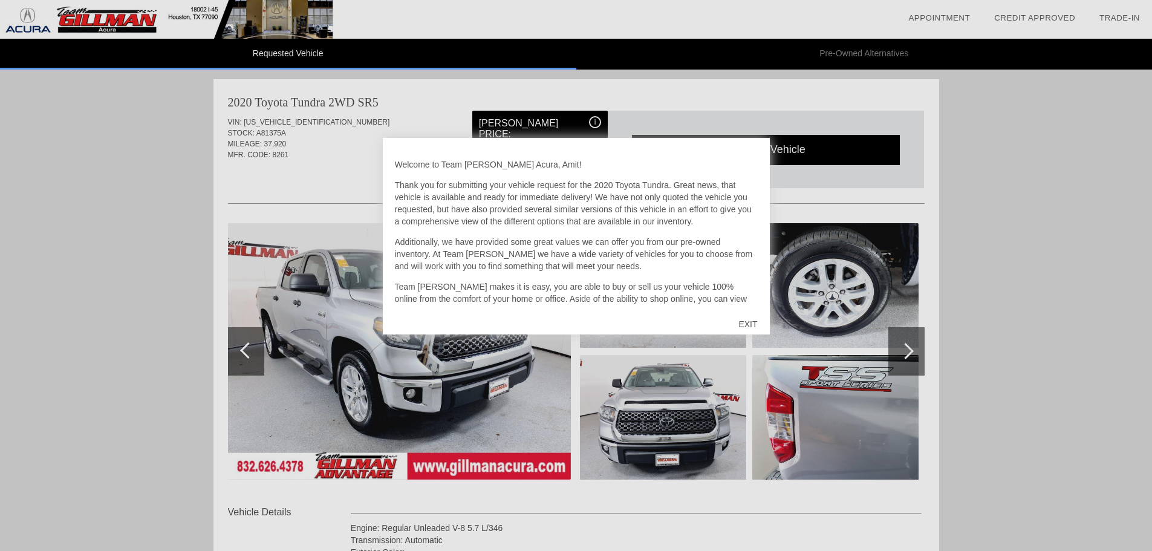
click at [754, 324] on div "EXIT" at bounding box center [747, 324] width 43 height 36
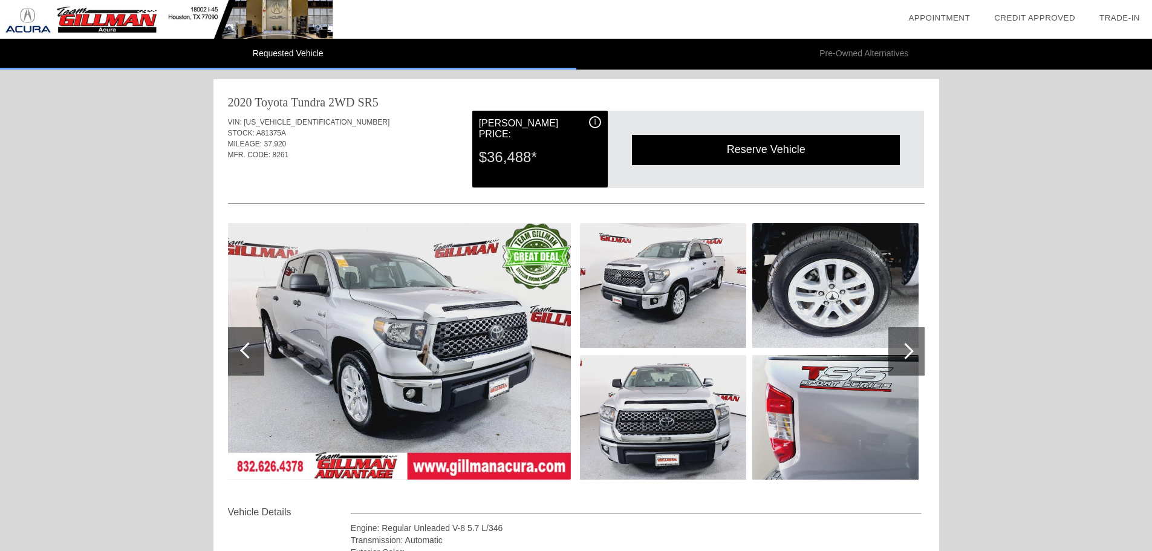
click at [915, 357] on div at bounding box center [906, 351] width 36 height 48
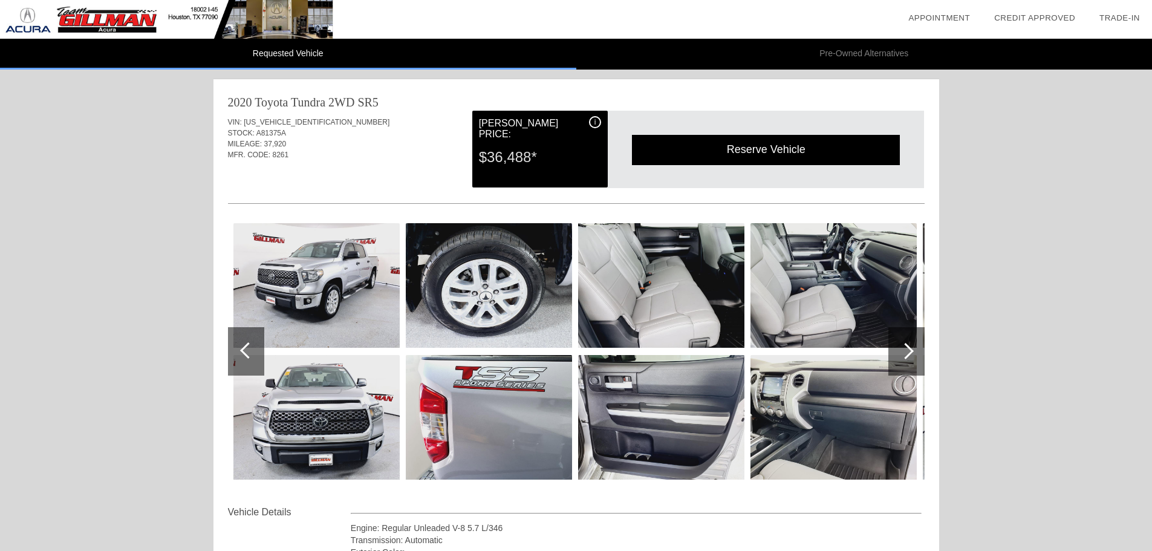
click at [915, 357] on div at bounding box center [906, 351] width 36 height 48
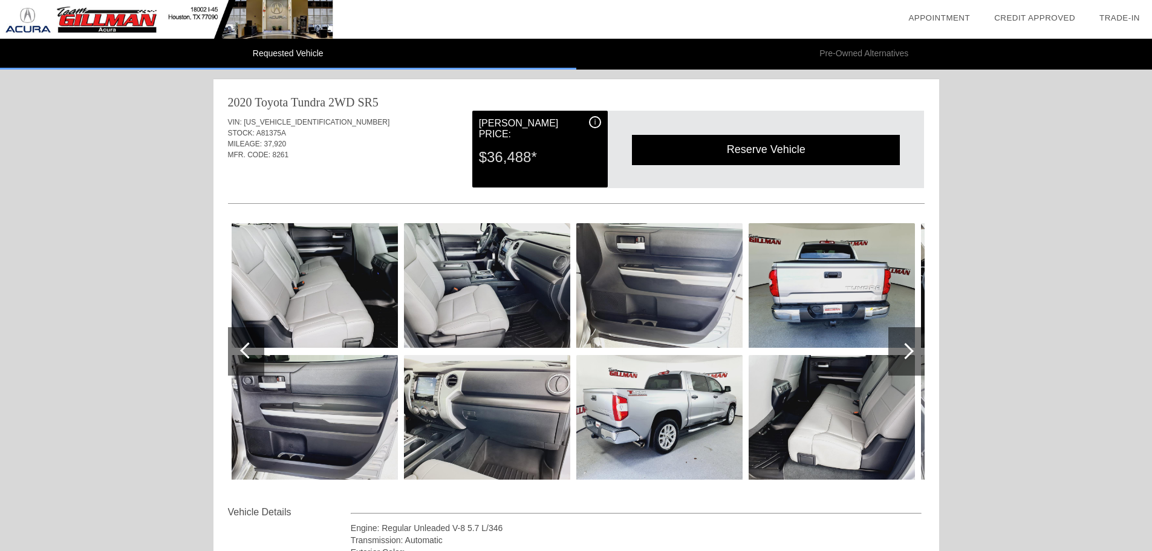
click at [915, 357] on div at bounding box center [906, 351] width 36 height 48
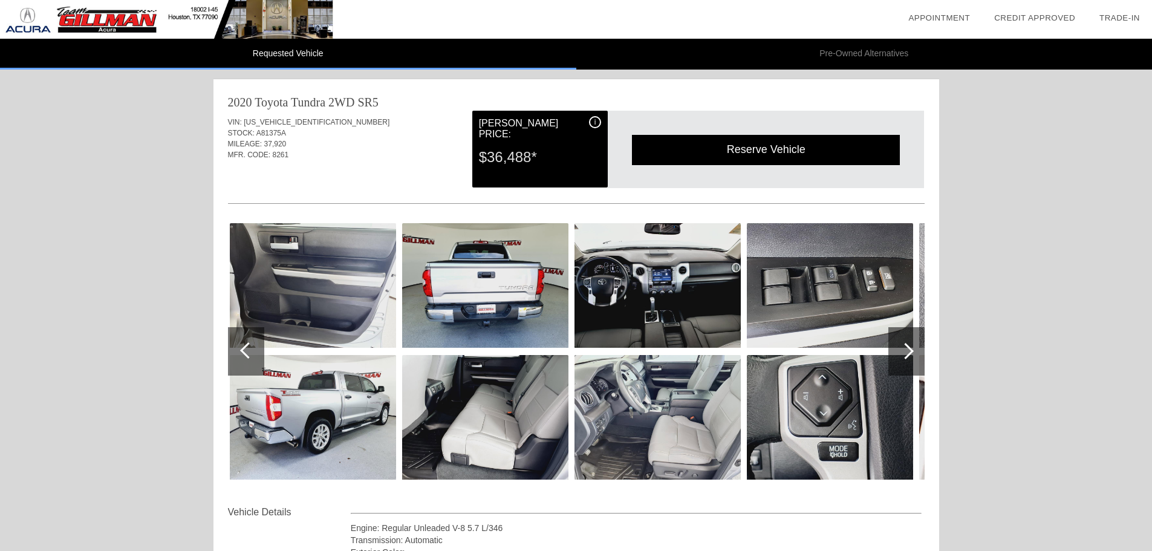
click at [915, 357] on div at bounding box center [906, 351] width 36 height 48
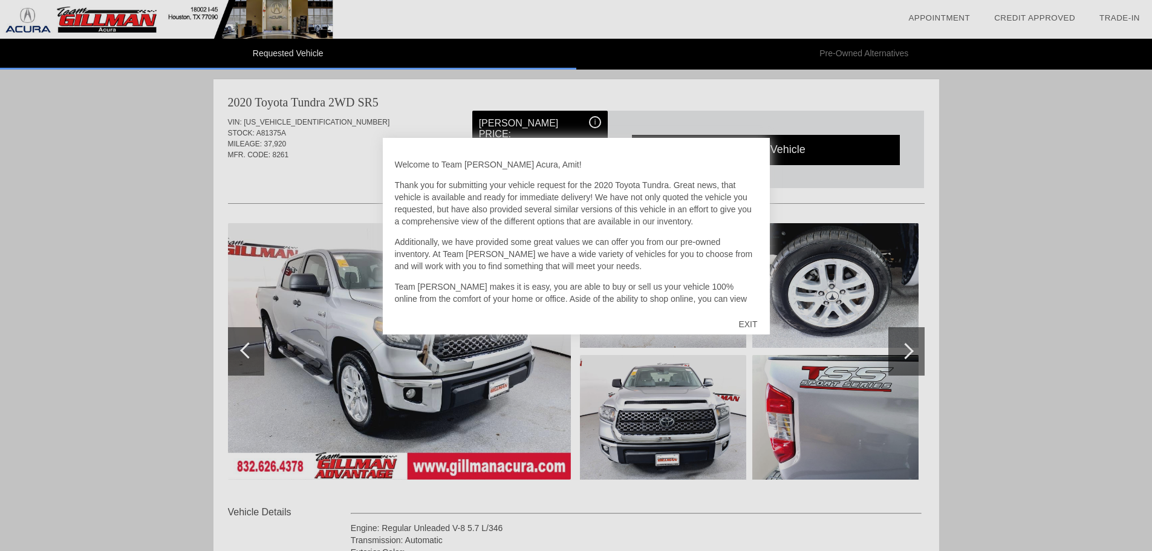
click at [749, 325] on div "EXIT" at bounding box center [747, 324] width 43 height 36
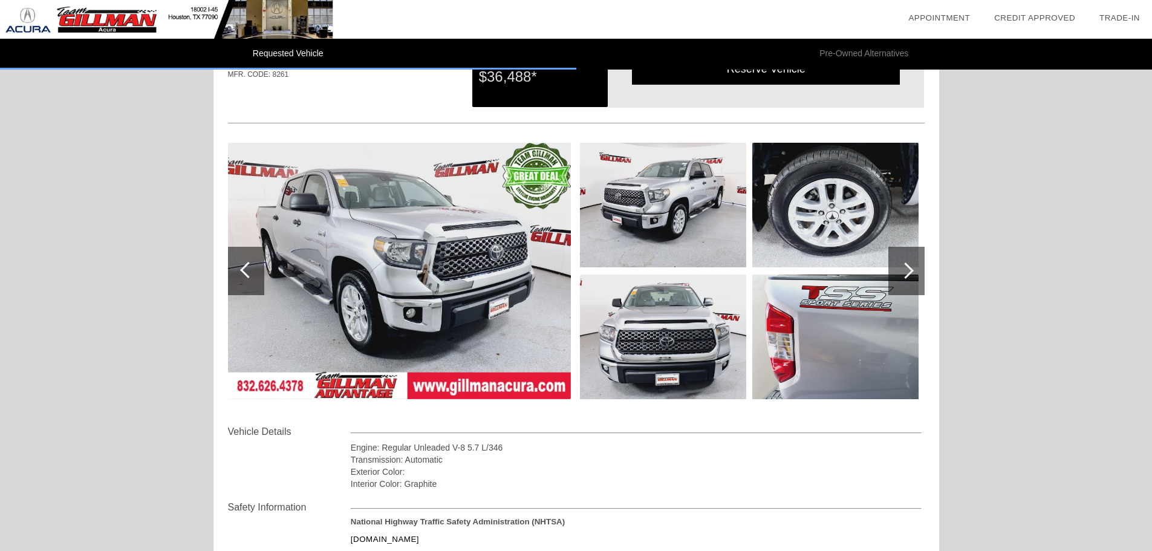
scroll to position [60, 0]
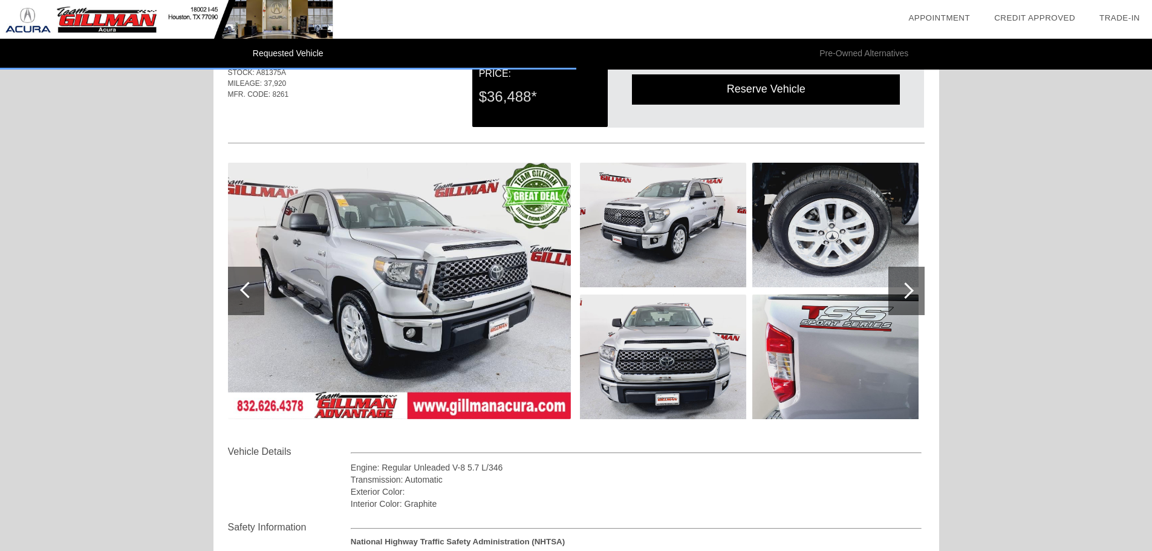
click at [912, 289] on div at bounding box center [905, 290] width 16 height 16
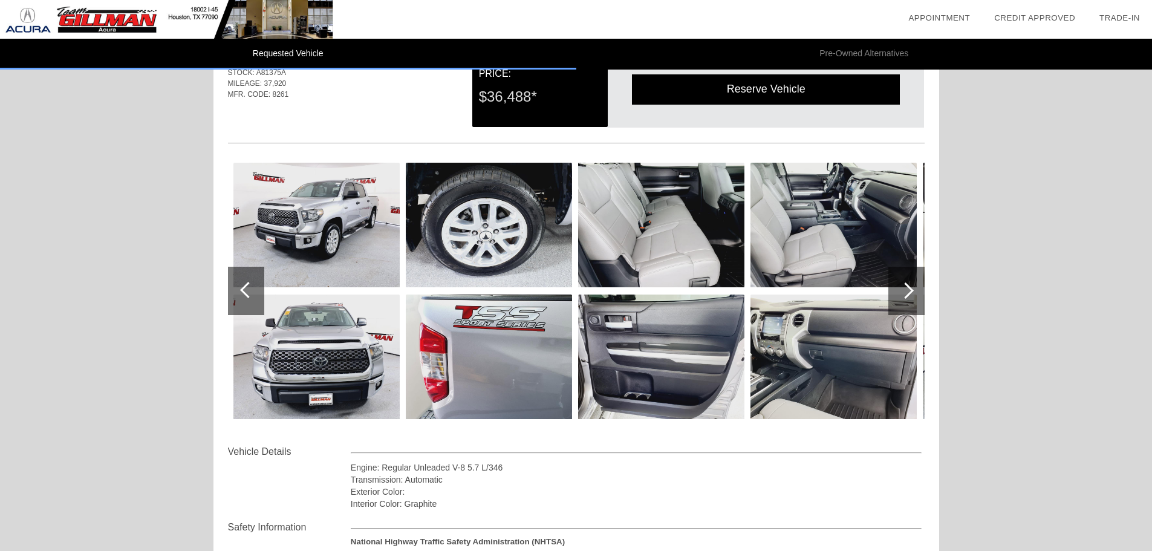
click at [912, 289] on div at bounding box center [905, 290] width 16 height 16
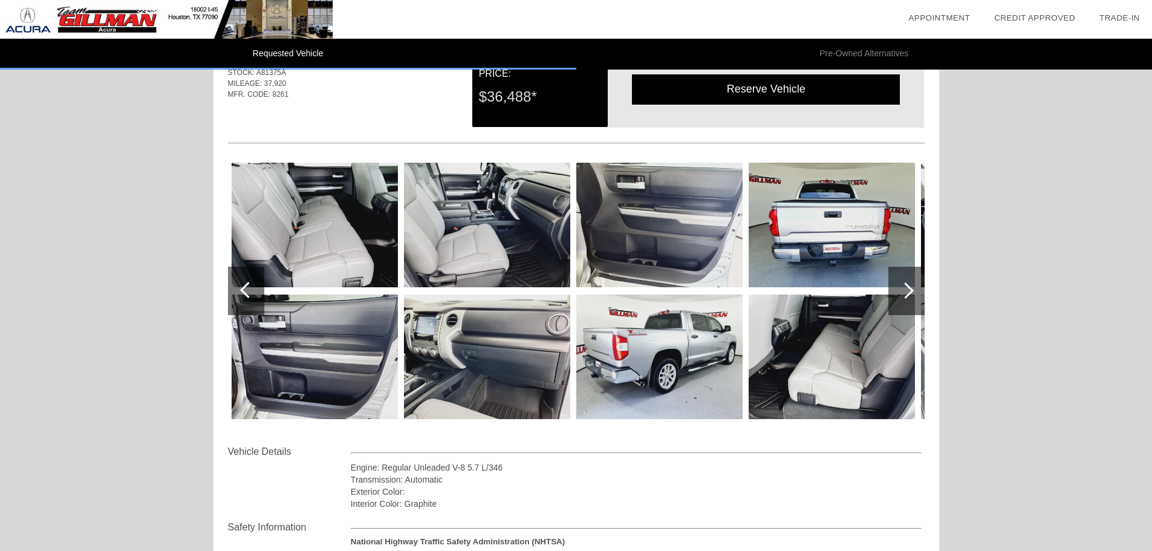
click at [912, 289] on div at bounding box center [905, 290] width 16 height 16
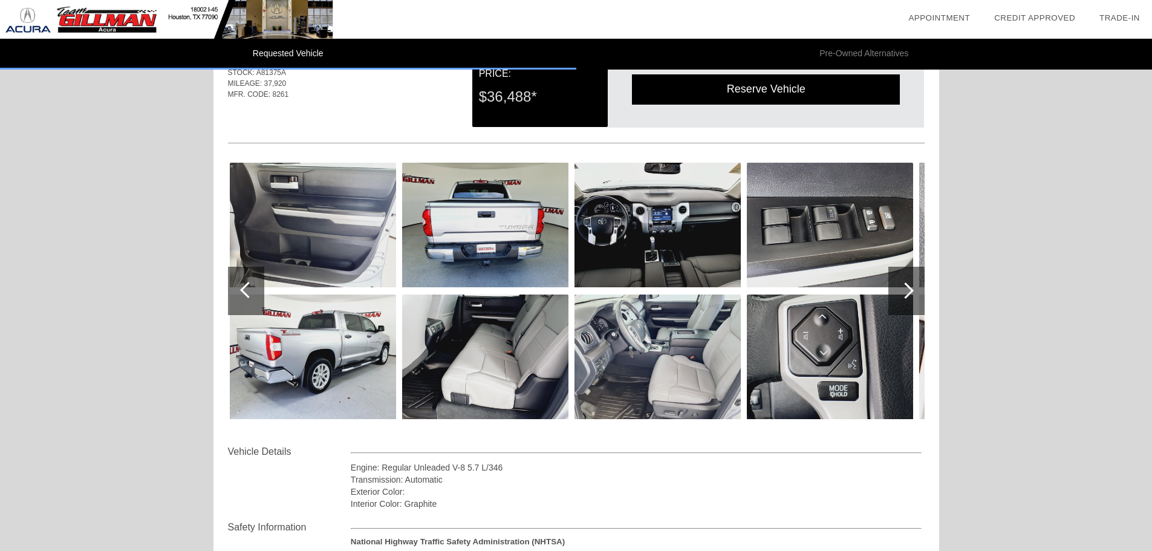
click at [912, 289] on div at bounding box center [905, 290] width 16 height 16
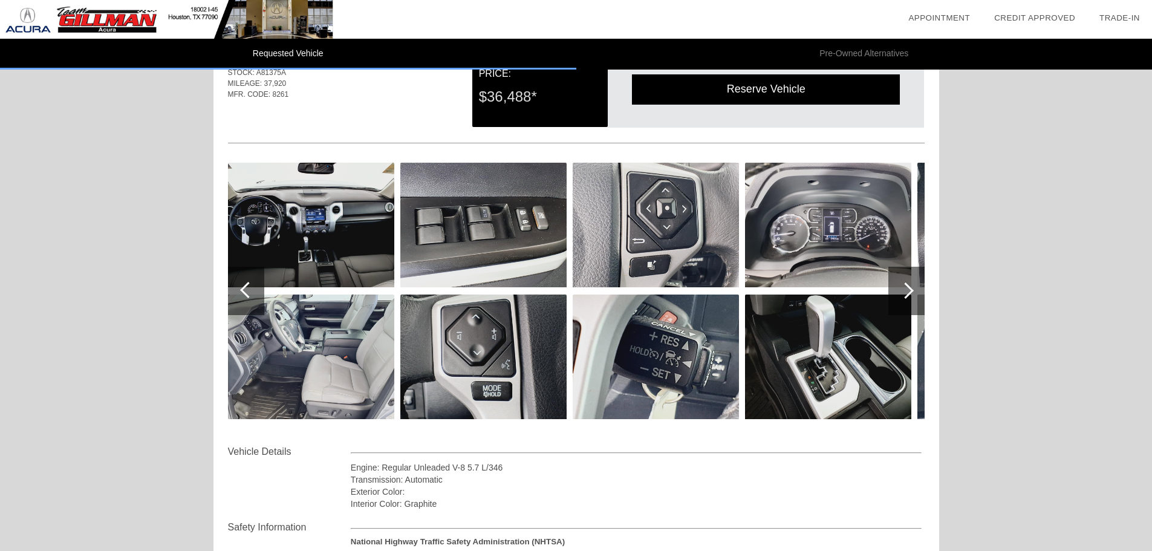
click at [912, 289] on div at bounding box center [905, 290] width 16 height 16
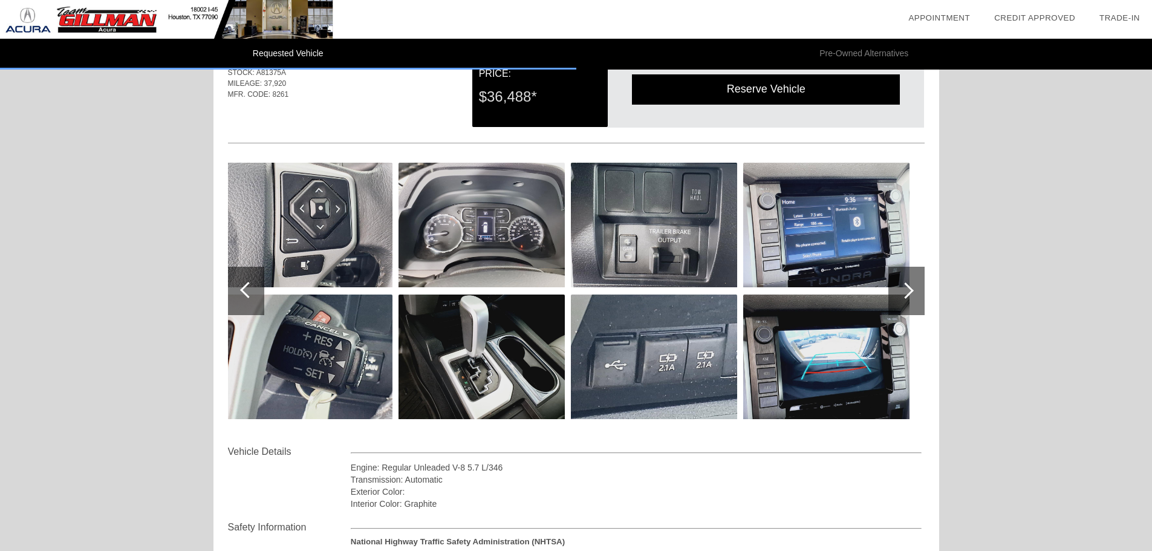
click at [912, 289] on div at bounding box center [905, 290] width 16 height 16
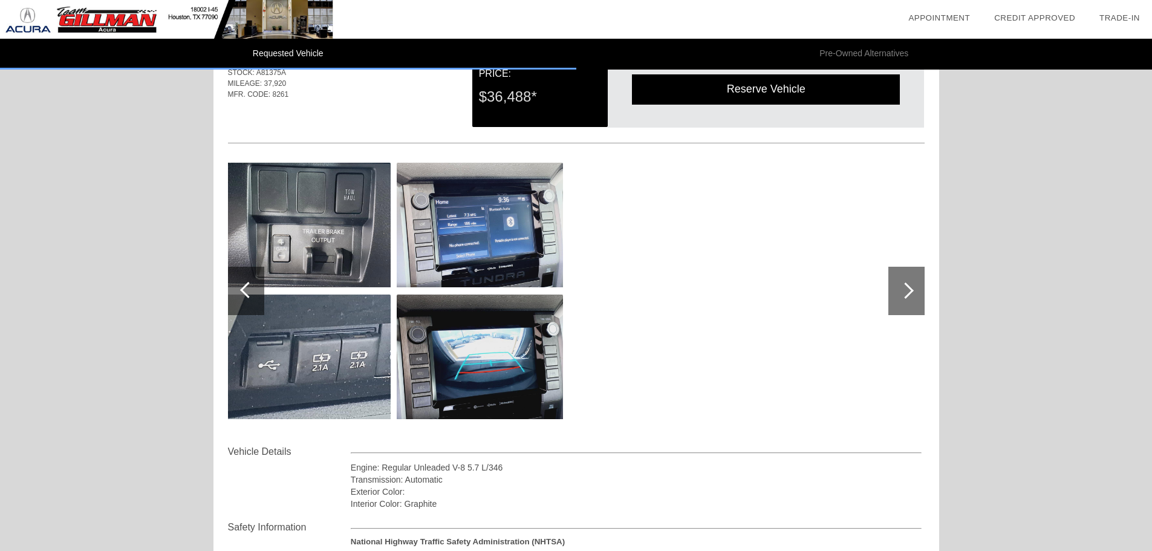
click at [912, 289] on div at bounding box center [905, 290] width 16 height 16
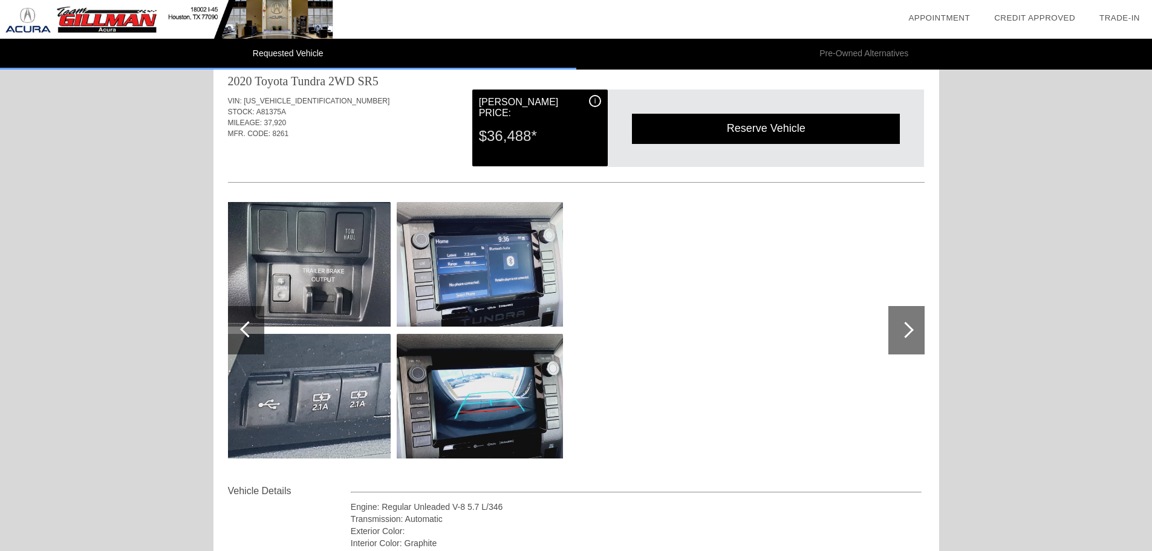
scroll to position [0, 0]
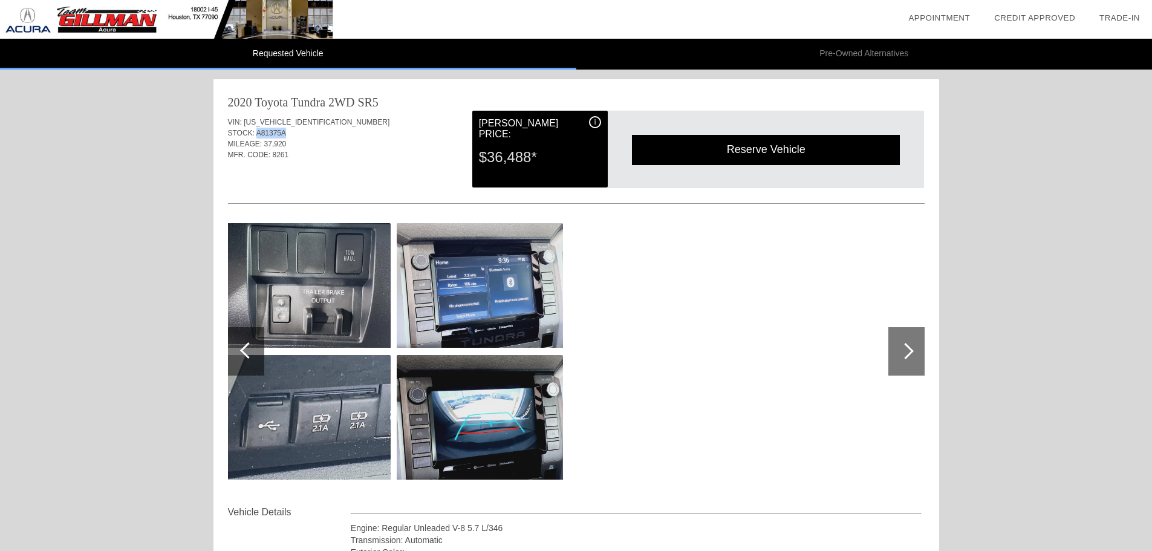
drag, startPoint x: 287, startPoint y: 131, endPoint x: 256, endPoint y: 134, distance: 30.9
click at [256, 134] on div "STOCK: A81375A" at bounding box center [576, 133] width 697 height 11
copy span "A81375A"
click at [118, 28] on img at bounding box center [166, 19] width 333 height 39
